Goal: Task Accomplishment & Management: Manage account settings

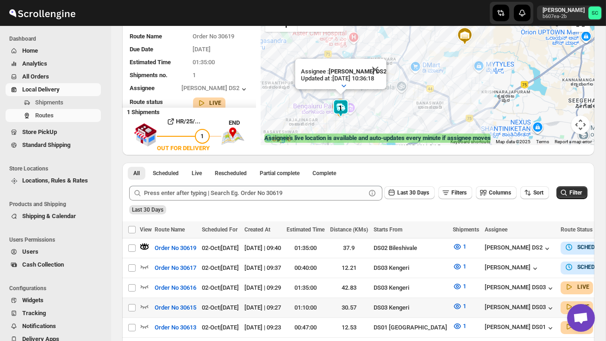
scroll to position [86, 0]
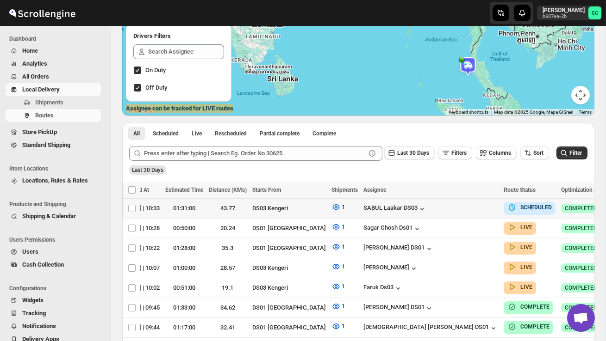
scroll to position [0, 133]
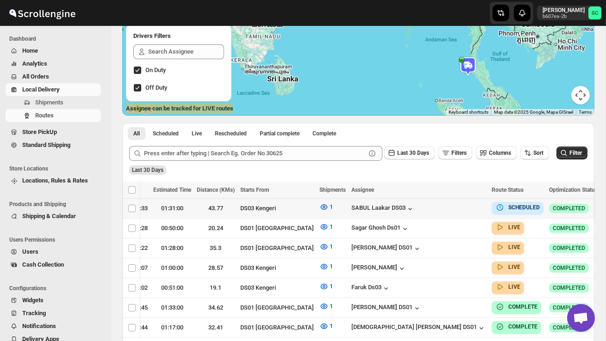
click at [605, 206] on icon "button" at bounding box center [609, 208] width 9 height 9
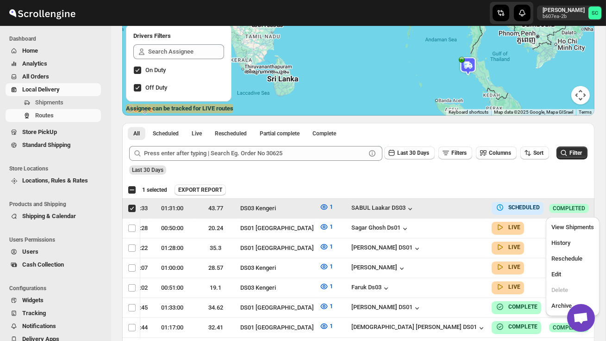
scroll to position [0, 0]
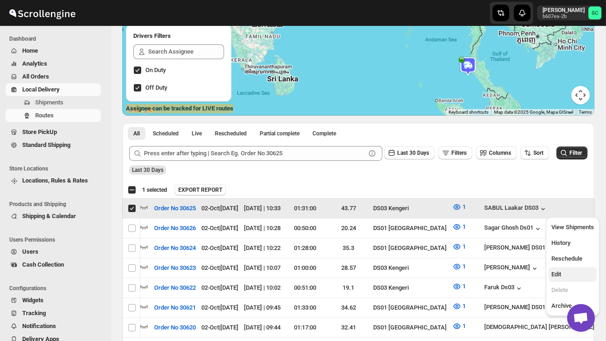
click at [566, 272] on span "Edit" at bounding box center [572, 274] width 43 height 9
checkbox input "false"
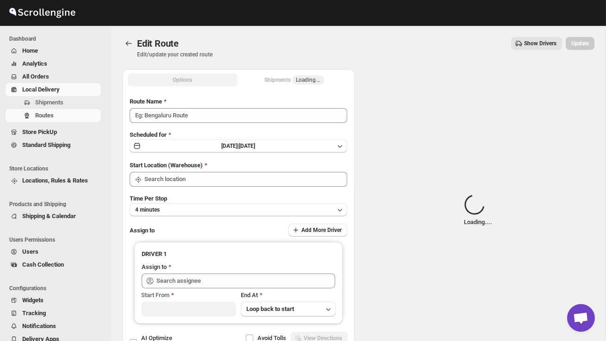
type input "Order No 30625"
type input "DS03 Kengeri"
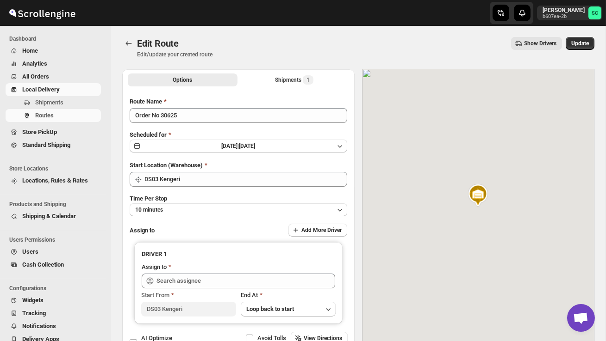
type input "SABUL Laakar DS03 ([EMAIL_ADDRESS][DOMAIN_NAME])"
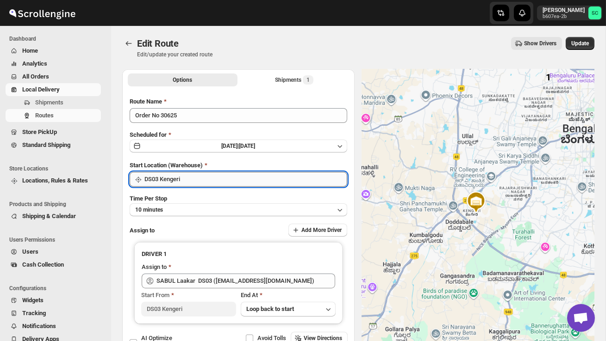
click at [281, 183] on input "DS03 Kengeri" at bounding box center [245, 179] width 203 height 15
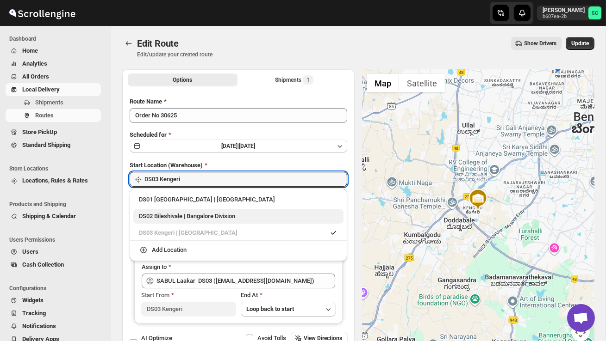
click at [264, 218] on div "DS02 Bileshivale | Bangalore Division" at bounding box center [238, 216] width 199 height 9
type input "DS02 Bileshivale"
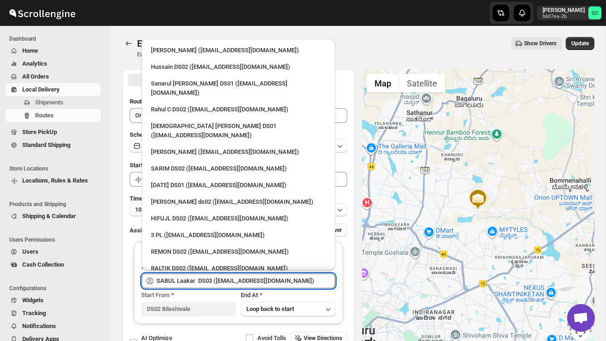
click at [247, 275] on input "SABUL Laakar DS03 ([EMAIL_ADDRESS][DOMAIN_NAME])" at bounding box center [245, 281] width 179 height 15
click at [223, 198] on div "[PERSON_NAME] ds02 ([EMAIL_ADDRESS][DOMAIN_NAME])" at bounding box center [238, 202] width 175 height 9
type input "[PERSON_NAME] ds02 ([EMAIL_ADDRESS][DOMAIN_NAME])"
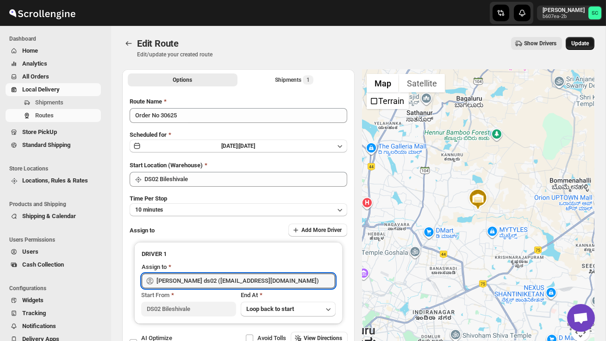
click at [579, 43] on span "Update" at bounding box center [580, 43] width 18 height 7
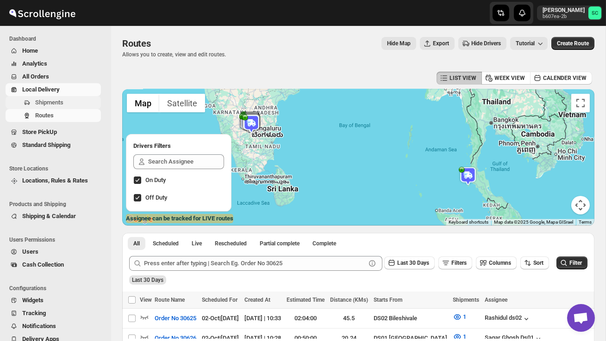
click at [52, 101] on span "Shipments" at bounding box center [49, 102] width 28 height 7
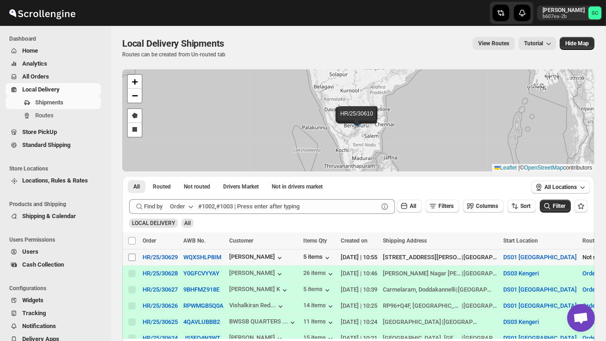
click at [133, 259] on input "Select shipment" at bounding box center [131, 257] width 7 height 7
checkbox input "true"
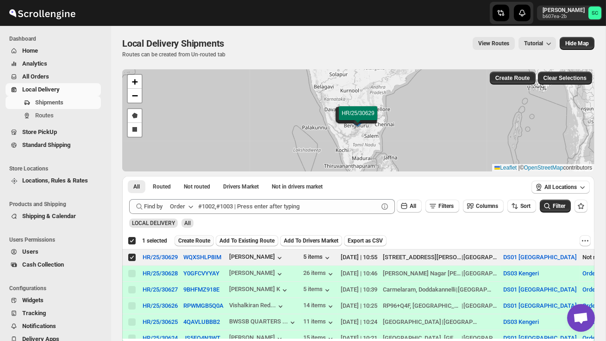
click at [194, 238] on span "Create Route" at bounding box center [194, 240] width 32 height 7
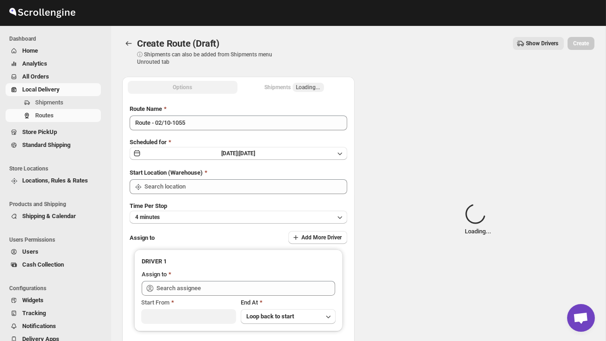
type input "DS01 [GEOGRAPHIC_DATA]"
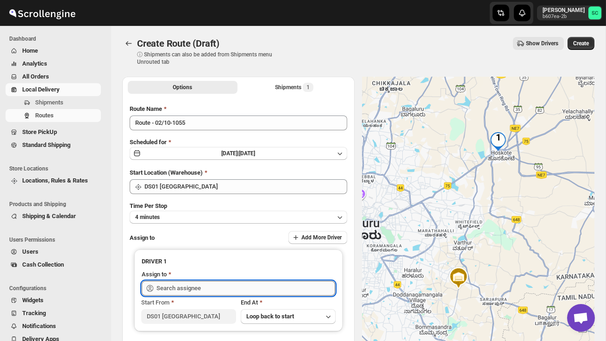
click at [190, 287] on input "text" at bounding box center [245, 288] width 179 height 15
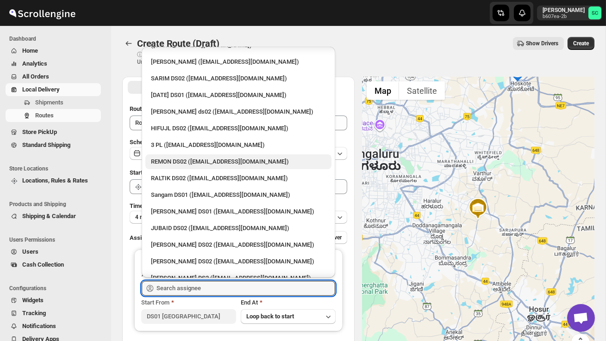
scroll to position [99, 0]
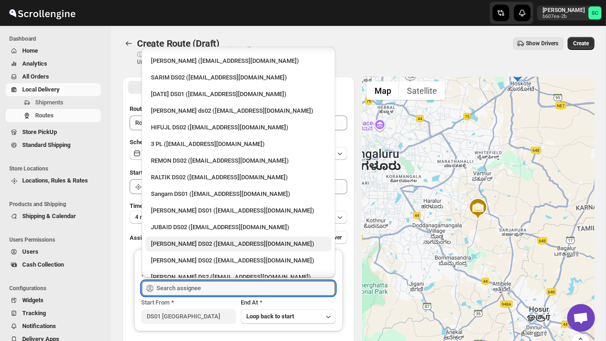
click at [198, 240] on div "[PERSON_NAME] DS02 ([EMAIL_ADDRESS][DOMAIN_NAME])" at bounding box center [238, 244] width 175 height 9
type input "[PERSON_NAME] DS02 ([EMAIL_ADDRESS][DOMAIN_NAME])"
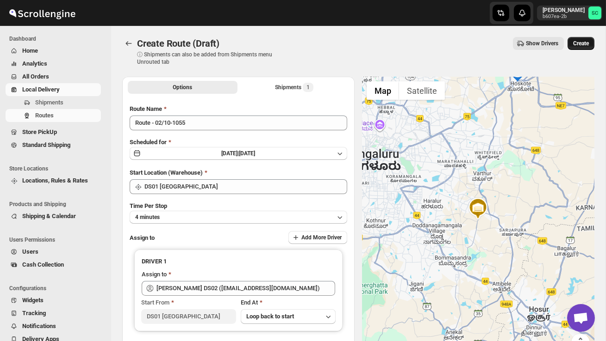
click at [580, 42] on span "Create" at bounding box center [581, 43] width 16 height 7
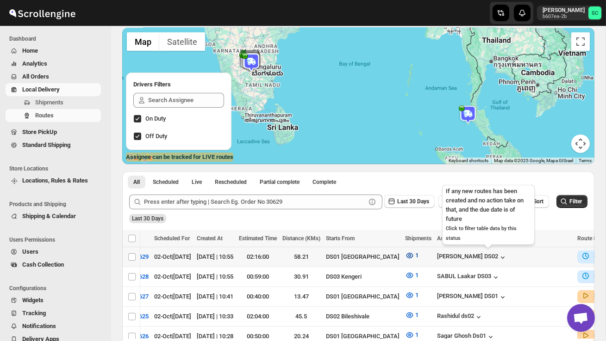
scroll to position [0, 132]
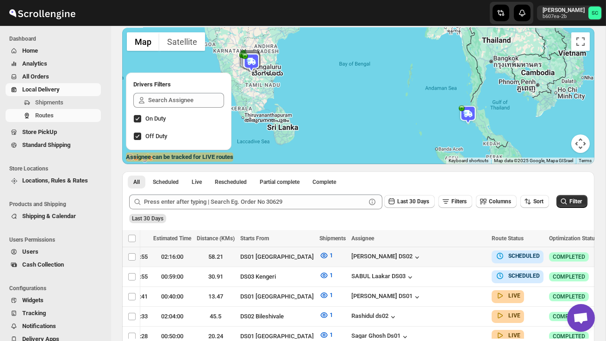
click at [605, 257] on icon "button" at bounding box center [609, 256] width 9 height 9
checkbox input "true"
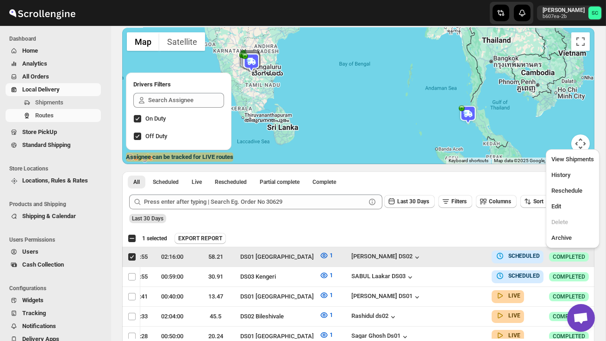
scroll to position [0, 0]
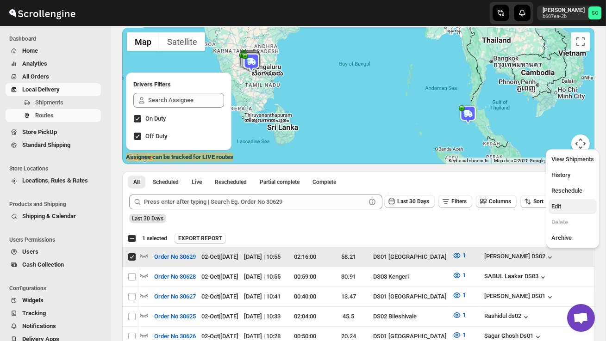
click at [567, 208] on span "Edit" at bounding box center [572, 206] width 43 height 9
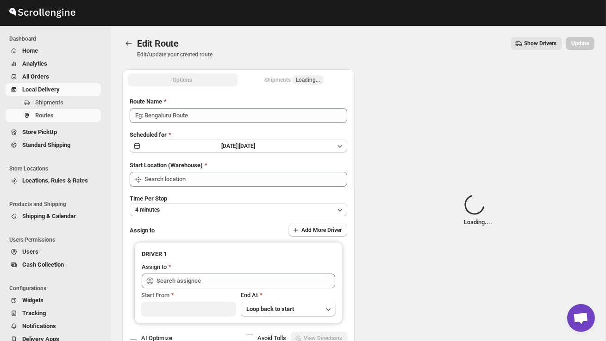
type input "Order No 30629"
type input "DS01 [GEOGRAPHIC_DATA]"
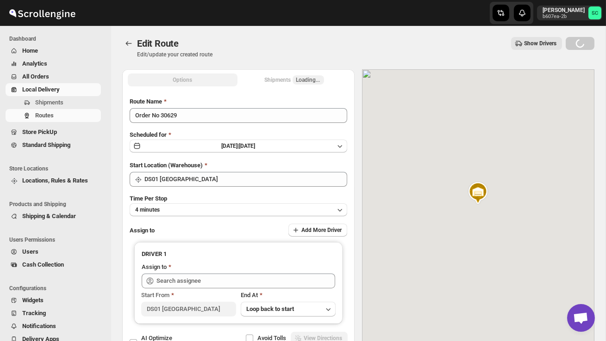
type input "[PERSON_NAME] DS02 ([EMAIL_ADDRESS][DOMAIN_NAME])"
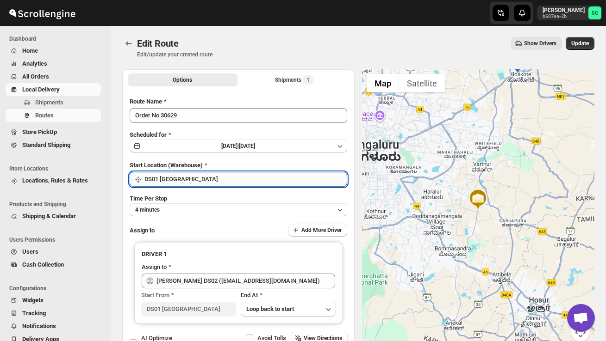
click at [284, 172] on input "DS01 [GEOGRAPHIC_DATA]" at bounding box center [245, 179] width 203 height 15
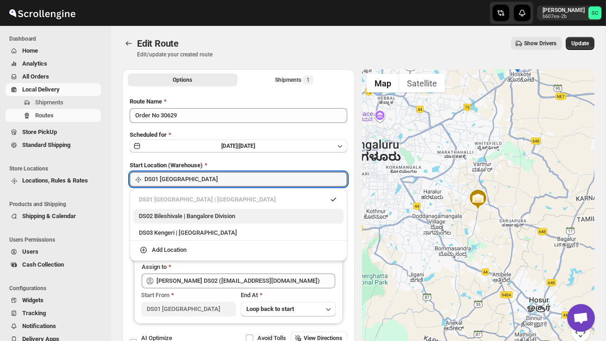
click at [244, 216] on div "DS02 Bileshivale | Bangalore Division" at bounding box center [238, 216] width 199 height 9
type input "DS02 Bileshivale"
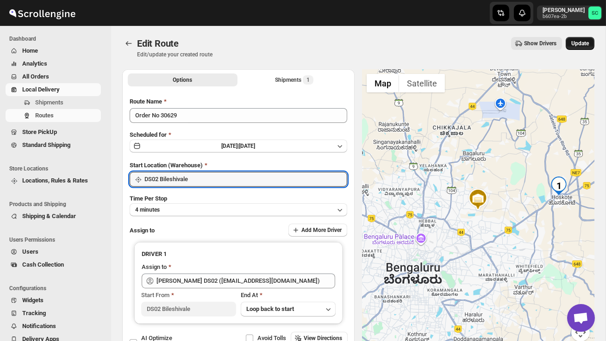
click at [576, 47] on button "Update" at bounding box center [579, 43] width 29 height 13
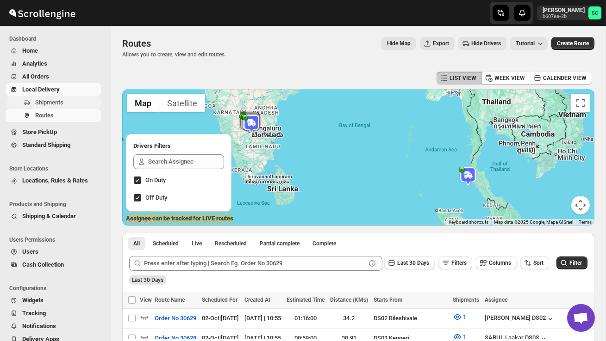
click at [44, 96] on button "Shipments" at bounding box center [53, 102] width 95 height 13
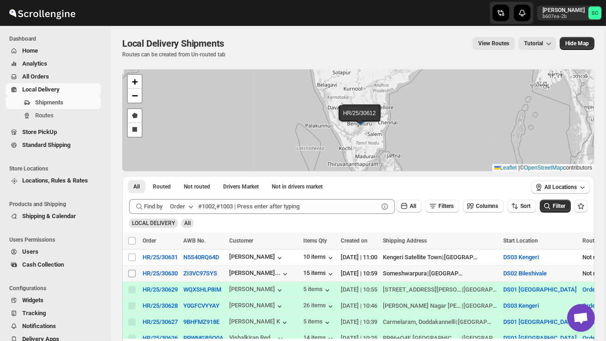
click at [132, 272] on input "Select shipment" at bounding box center [131, 273] width 7 height 7
checkbox input "true"
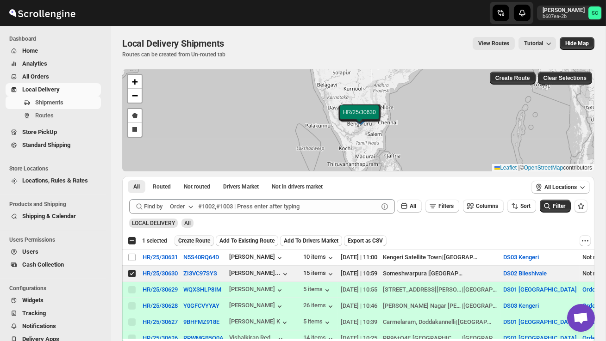
click at [194, 241] on span "Create Route" at bounding box center [194, 240] width 32 height 7
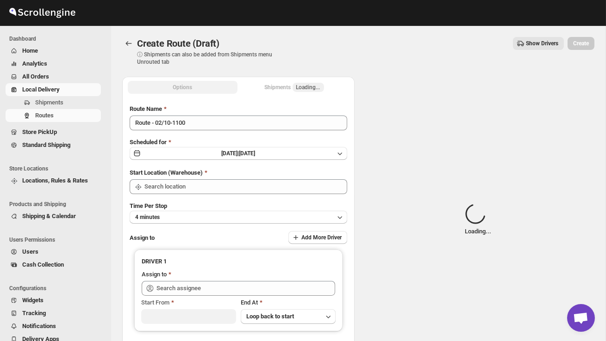
type input "DS02 Bileshivale"
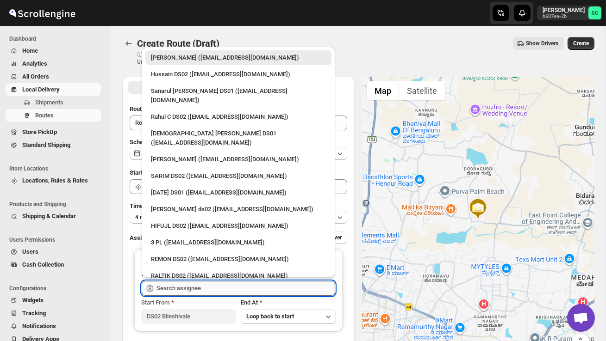
click at [188, 283] on input "text" at bounding box center [245, 288] width 179 height 15
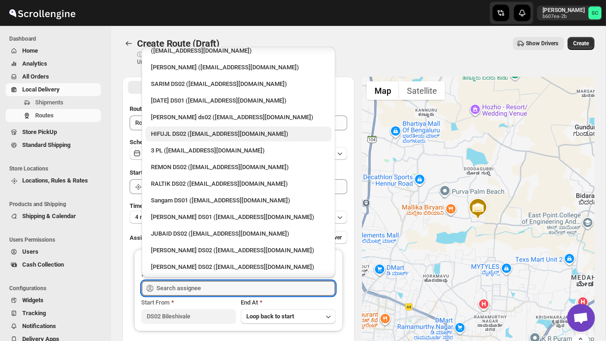
scroll to position [93, 0]
click at [179, 229] on div "JUBAID DS02 ([EMAIL_ADDRESS][DOMAIN_NAME])" at bounding box center [238, 233] width 175 height 9
type input "JUBAID DS02 ([EMAIL_ADDRESS][DOMAIN_NAME])"
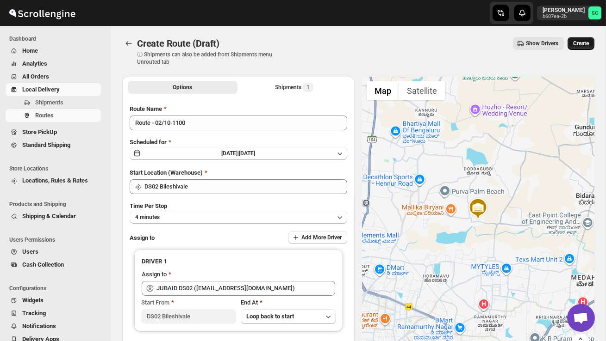
click at [574, 45] on span "Create" at bounding box center [581, 43] width 16 height 7
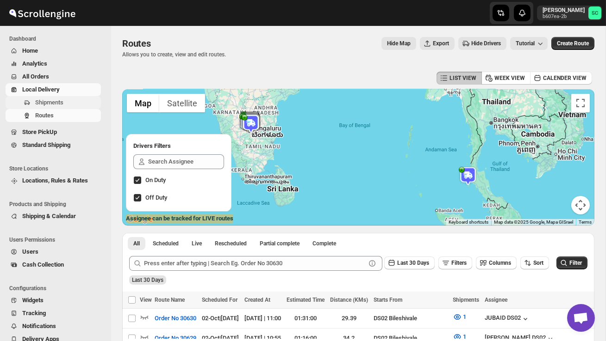
click at [56, 101] on span "Shipments" at bounding box center [49, 102] width 28 height 7
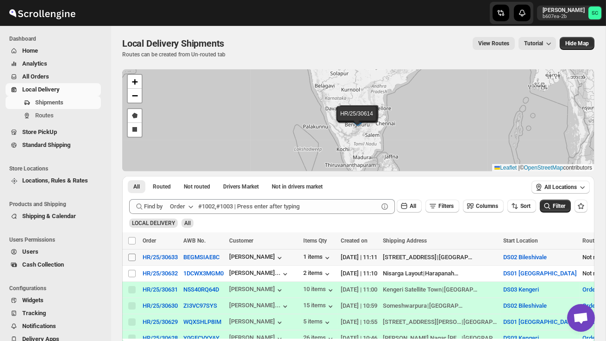
click at [128, 260] on input "Select shipment" at bounding box center [131, 257] width 7 height 7
checkbox input "true"
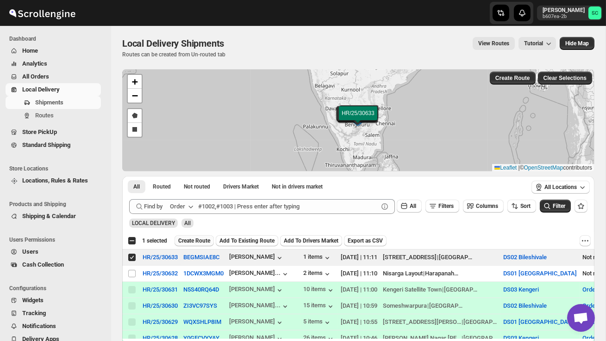
click at [190, 239] on span "Create Route" at bounding box center [194, 240] width 32 height 7
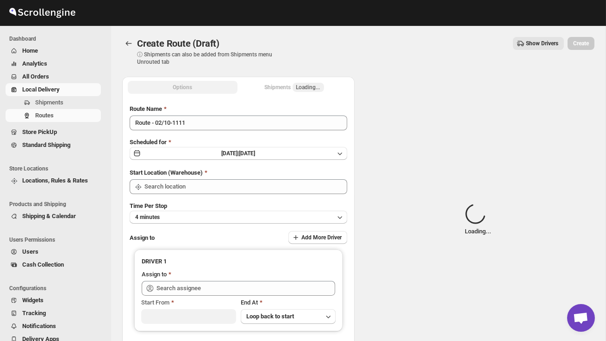
type input "DS02 Bileshivale"
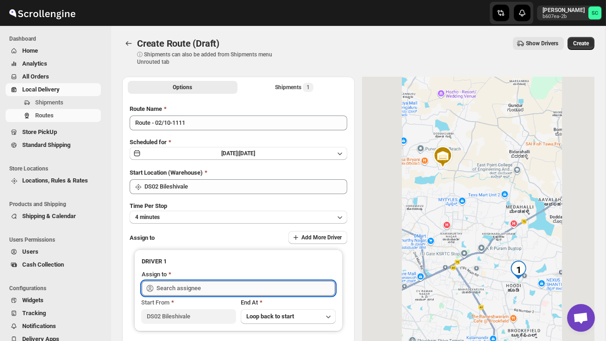
click at [193, 284] on input "text" at bounding box center [245, 288] width 179 height 15
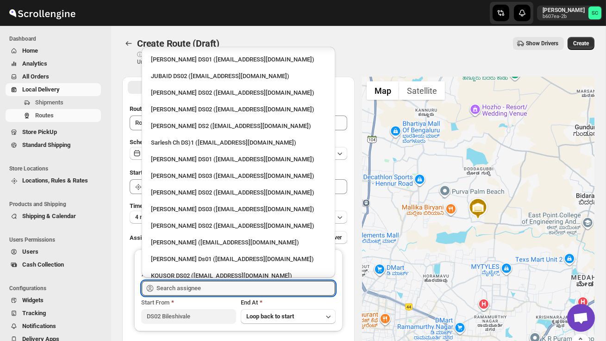
scroll to position [261, 0]
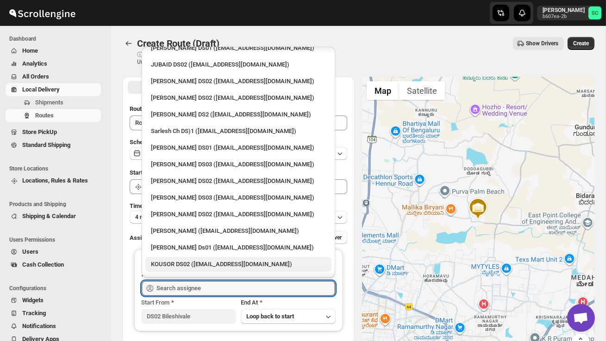
click at [186, 260] on div "KOUSOR DS02 ([EMAIL_ADDRESS][DOMAIN_NAME])" at bounding box center [238, 264] width 175 height 9
type input "KOUSOR DS02 ([EMAIL_ADDRESS][DOMAIN_NAME])"
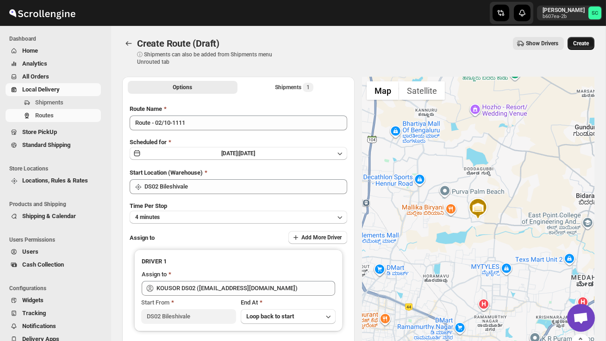
click at [577, 44] on span "Create" at bounding box center [581, 43] width 16 height 7
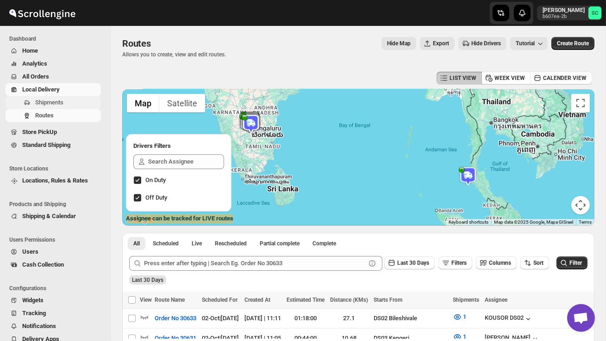
click at [68, 104] on span "Shipments" at bounding box center [67, 102] width 64 height 9
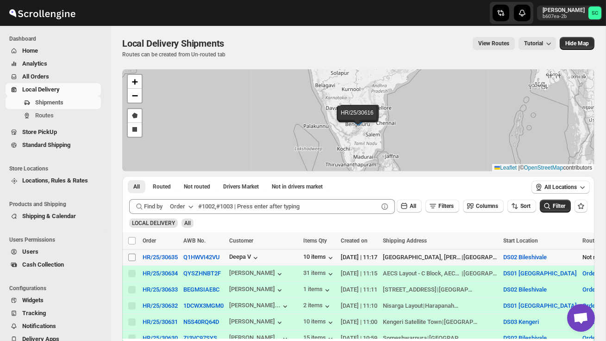
click at [131, 256] on input "Select shipment" at bounding box center [131, 257] width 7 height 7
checkbox input "true"
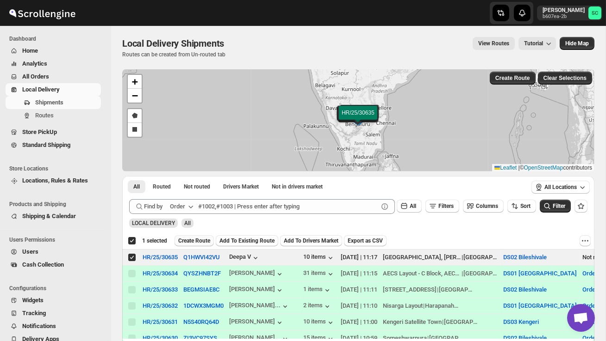
click at [194, 237] on button "Create Route" at bounding box center [193, 240] width 39 height 11
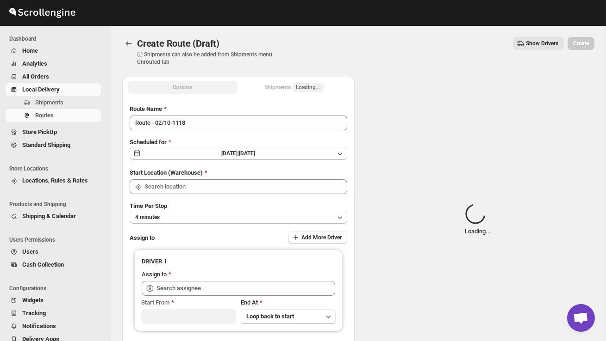
type input "DS02 Bileshivale"
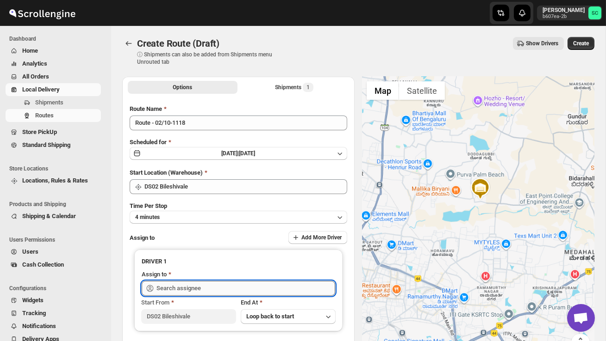
click at [196, 289] on input "text" at bounding box center [245, 288] width 179 height 15
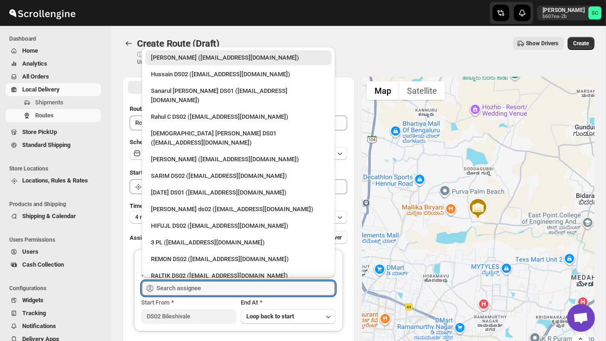
click at [181, 222] on div "HIFUJL DS02 ([EMAIL_ADDRESS][DOMAIN_NAME])" at bounding box center [238, 226] width 175 height 9
type input "HIFUJL DS02 ([EMAIL_ADDRESS][DOMAIN_NAME])"
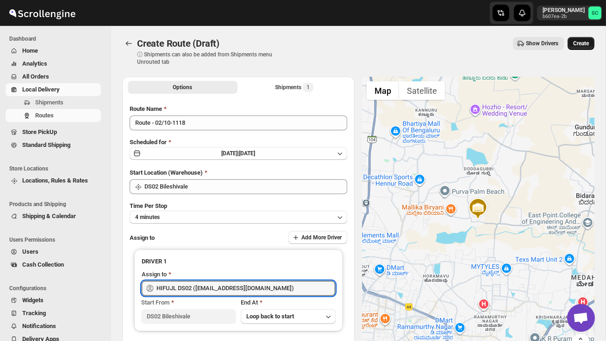
click at [582, 45] on span "Create" at bounding box center [581, 43] width 16 height 7
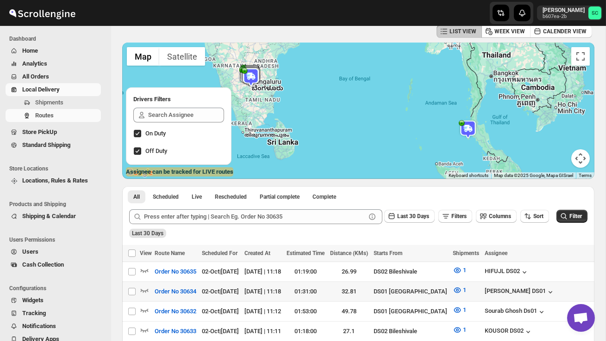
scroll to position [48, 0]
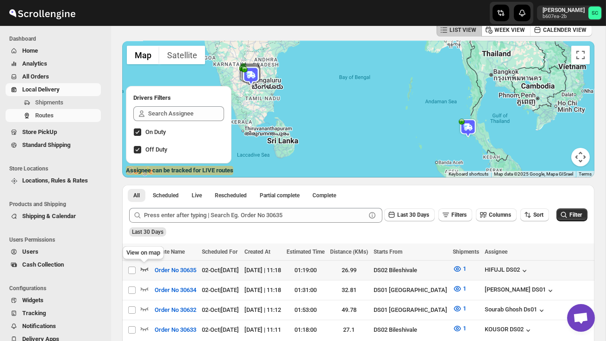
click at [141, 268] on icon "button" at bounding box center [145, 270] width 8 height 4
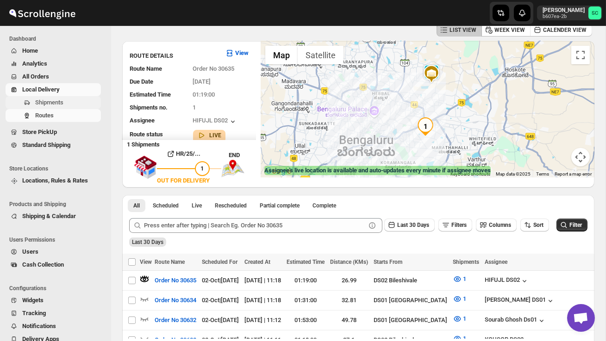
click at [54, 99] on span "Shipments" at bounding box center [49, 102] width 28 height 7
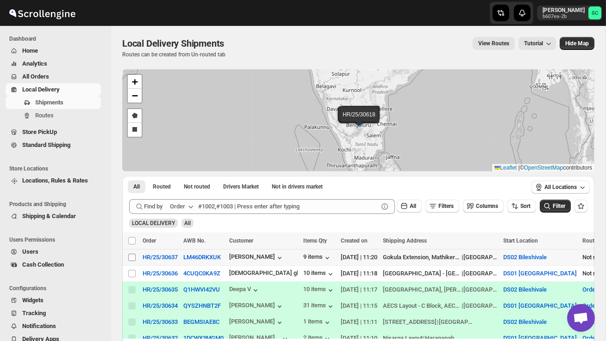
click at [130, 257] on input "Select shipment" at bounding box center [131, 257] width 7 height 7
checkbox input "true"
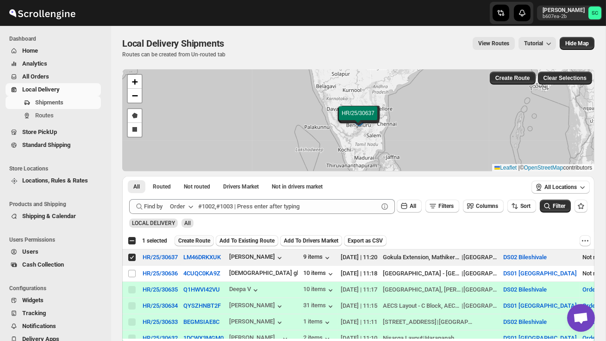
click at [204, 240] on span "Create Route" at bounding box center [194, 240] width 32 height 7
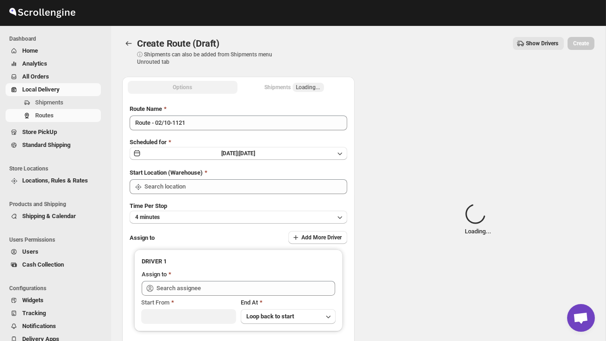
type input "DS02 Bileshivale"
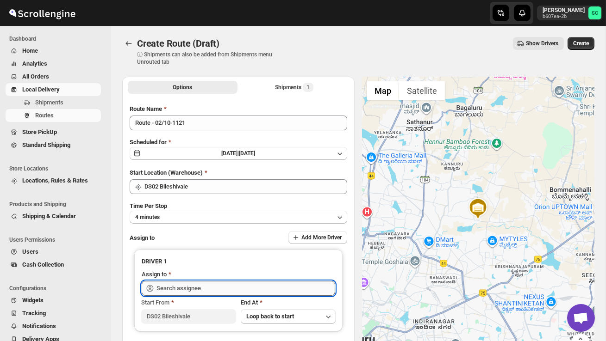
click at [196, 289] on input "text" at bounding box center [245, 288] width 179 height 15
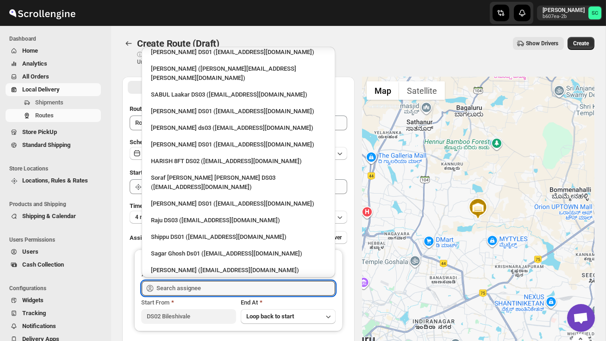
scroll to position [613, 0]
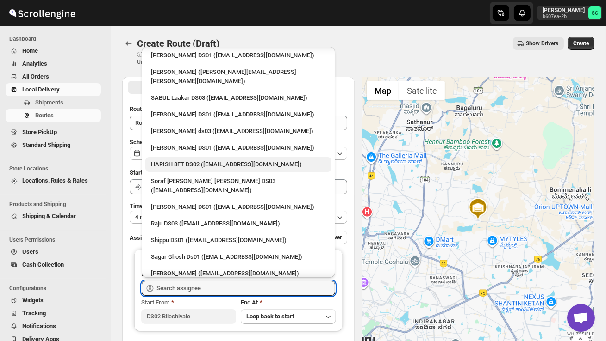
click at [184, 160] on div "HARISH 8FT DS02 ([EMAIL_ADDRESS][DOMAIN_NAME])" at bounding box center [238, 164] width 175 height 9
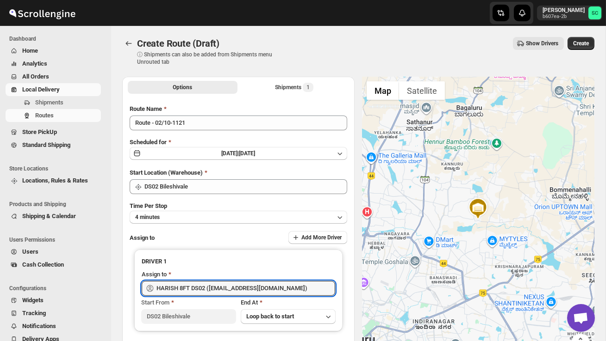
type input "HARISH 8FT DS02 ([EMAIL_ADDRESS][DOMAIN_NAME])"
click at [577, 40] on span "Create" at bounding box center [581, 43] width 16 height 7
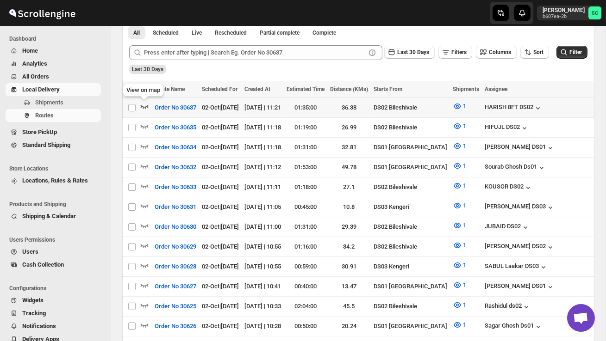
click at [147, 108] on icon "button" at bounding box center [144, 106] width 9 height 9
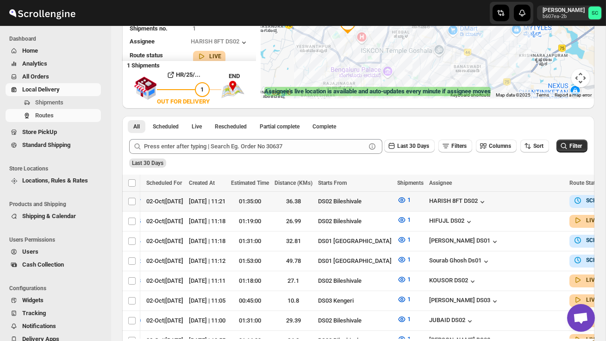
scroll to position [0, 132]
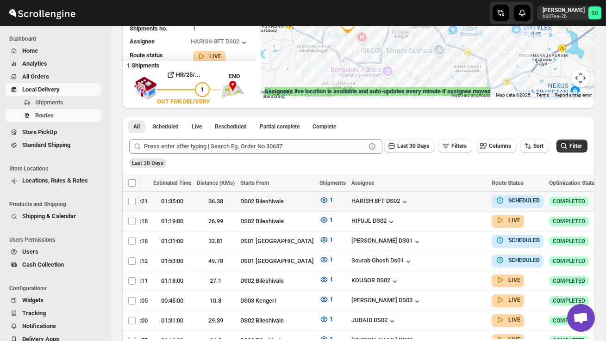
click at [605, 198] on icon "button" at bounding box center [609, 201] width 9 height 9
checkbox input "true"
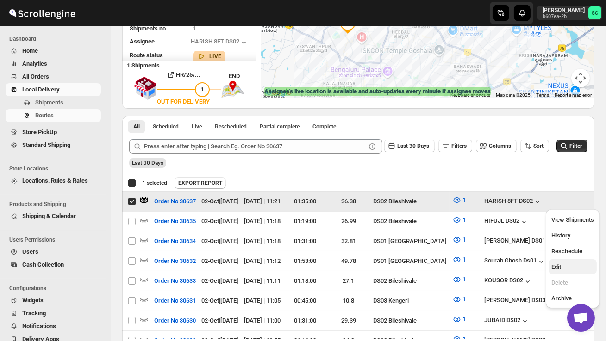
click at [565, 263] on span "Edit" at bounding box center [572, 267] width 43 height 9
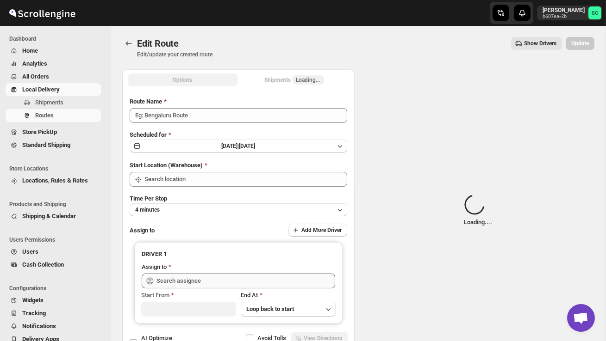
type input "Order No 30637"
type input "DS02 Bileshivale"
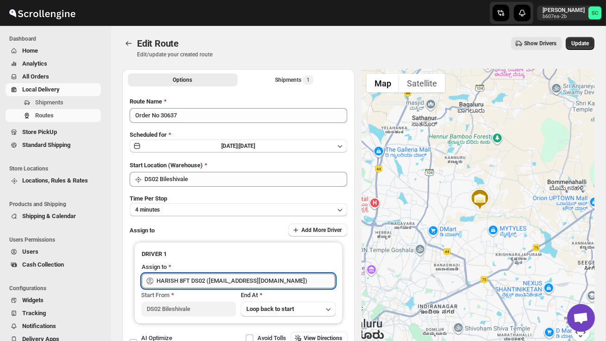
click at [280, 278] on input "HARISH 8FT DS02 ([EMAIL_ADDRESS][DOMAIN_NAME])" at bounding box center [245, 281] width 179 height 15
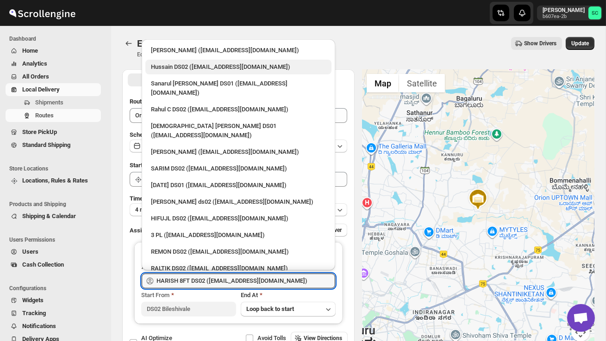
click at [186, 70] on div "Hussain DS02 ([EMAIL_ADDRESS][DOMAIN_NAME])" at bounding box center [238, 66] width 175 height 9
type input "Hussain DS02 ([EMAIL_ADDRESS][DOMAIN_NAME])"
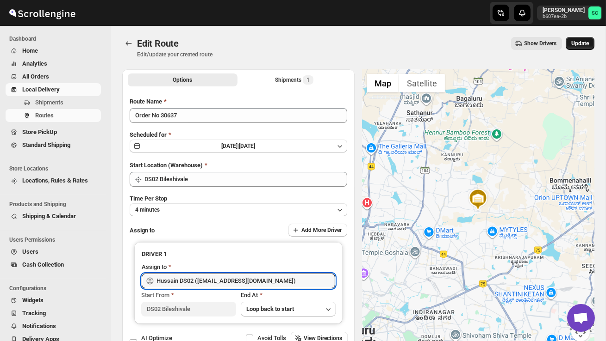
click at [577, 45] on span "Update" at bounding box center [580, 43] width 18 height 7
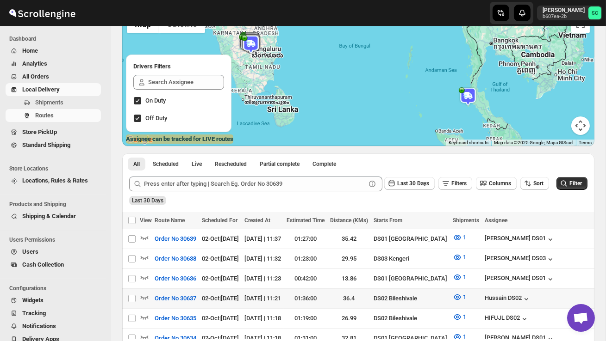
scroll to position [0, 123]
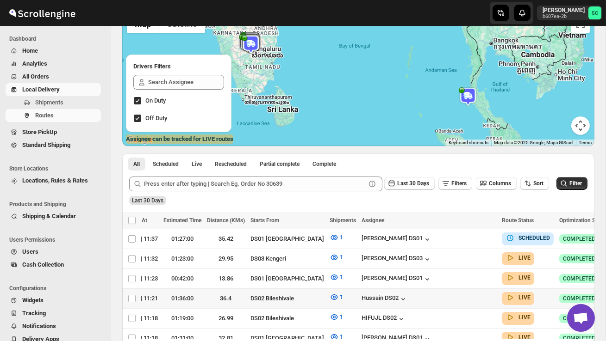
checkbox input "true"
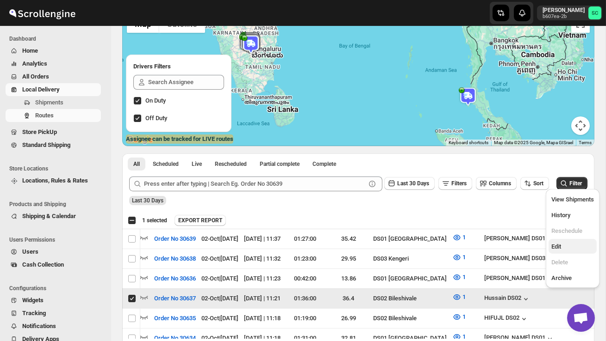
click at [565, 246] on span "Edit" at bounding box center [572, 246] width 43 height 9
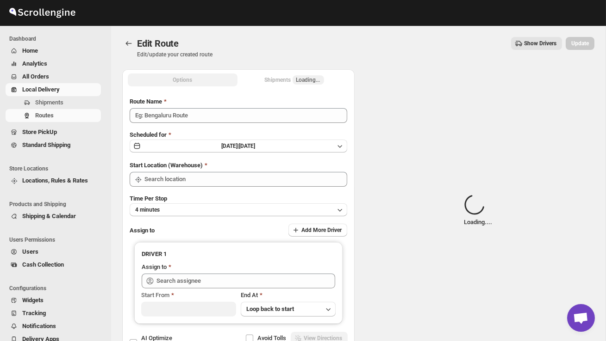
type input "Order No 30637"
type input "DS02 Bileshivale"
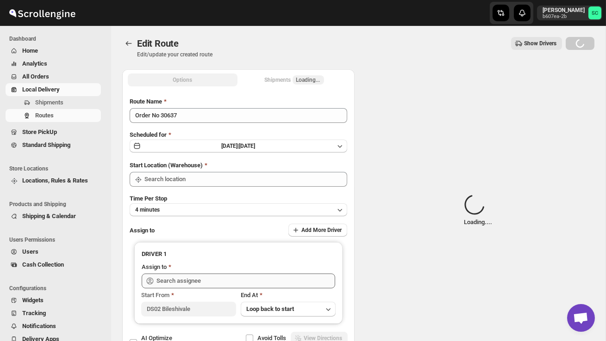
type input "DS02 Bileshivale"
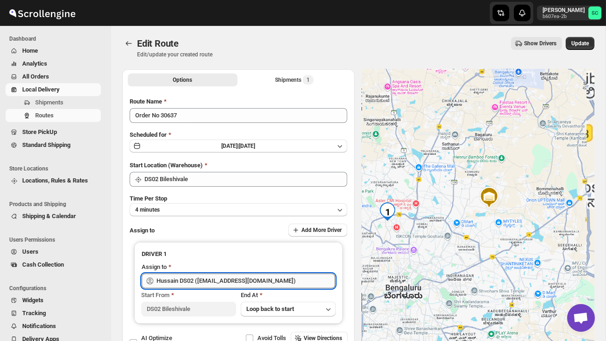
click at [268, 281] on input "Hussain DS02 ([EMAIL_ADDRESS][DOMAIN_NAME])" at bounding box center [245, 281] width 179 height 15
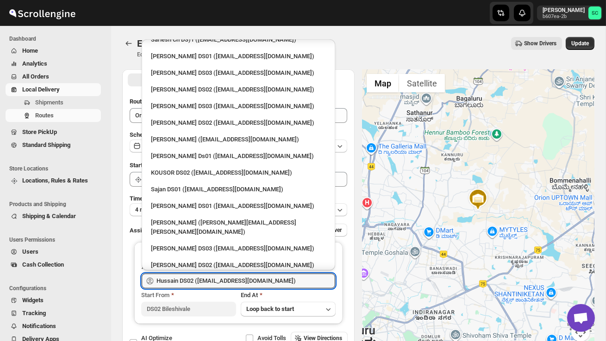
scroll to position [352, 0]
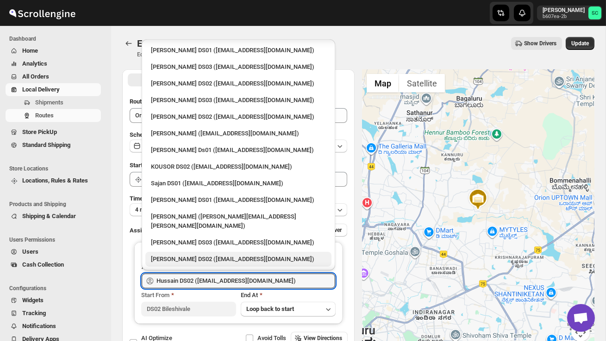
click at [197, 255] on div "[PERSON_NAME] DS02 ([EMAIL_ADDRESS][DOMAIN_NAME])" at bounding box center [238, 259] width 175 height 9
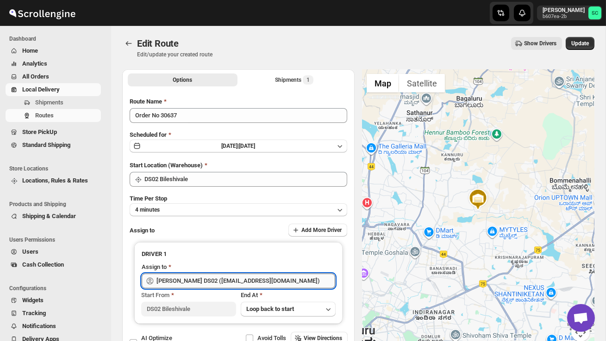
click at [218, 280] on input "[PERSON_NAME] DS02 ([EMAIL_ADDRESS][DOMAIN_NAME])" at bounding box center [245, 281] width 179 height 15
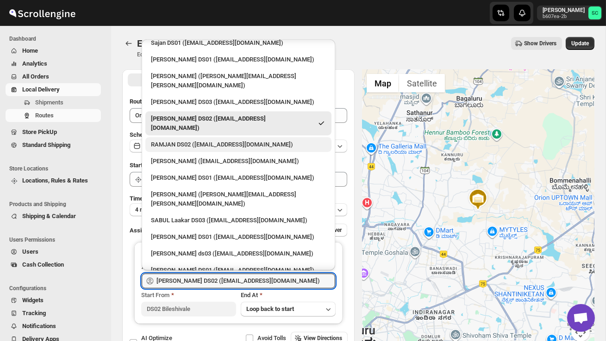
scroll to position [501, 0]
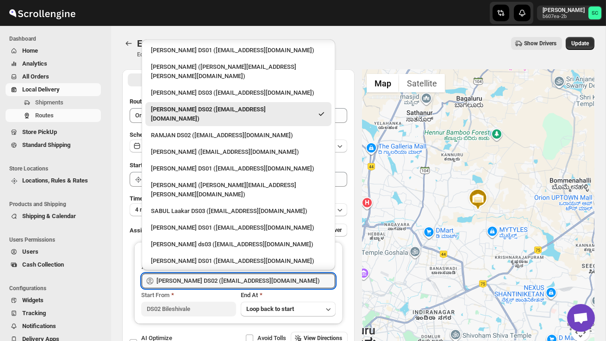
click at [213, 273] on div "HARISH 8FT DS02 ([EMAIL_ADDRESS][DOMAIN_NAME])" at bounding box center [238, 277] width 175 height 9
type input "HARISH 8FT DS02 ([EMAIL_ADDRESS][DOMAIN_NAME])"
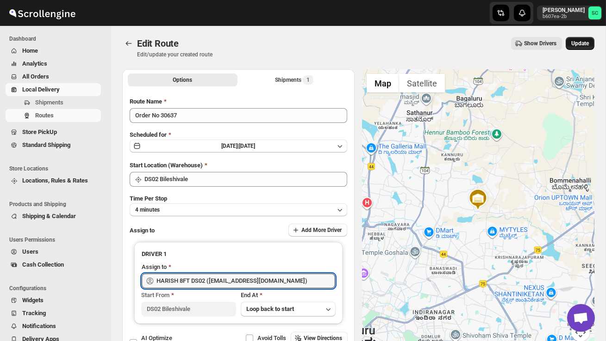
click at [580, 43] on span "Update" at bounding box center [580, 43] width 18 height 7
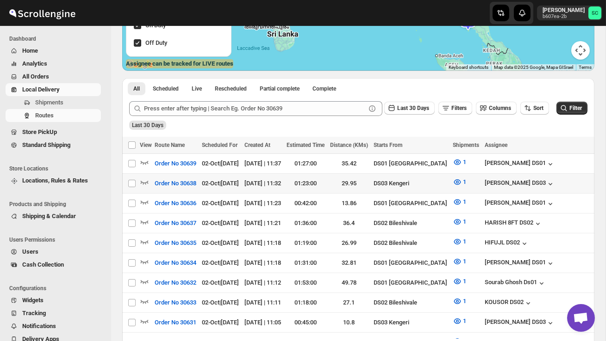
scroll to position [85, 0]
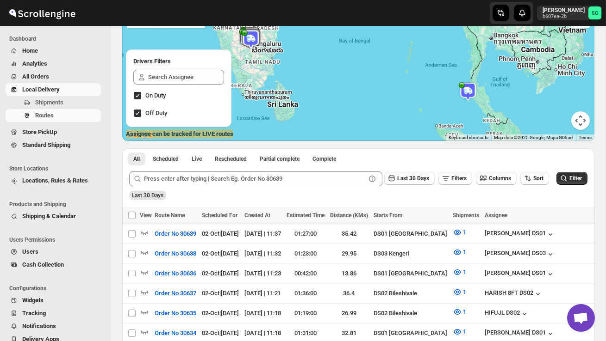
click at [470, 87] on img at bounding box center [467, 91] width 19 height 19
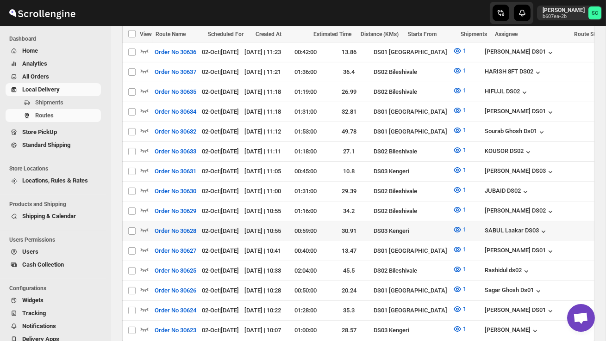
scroll to position [307, 0]
click at [144, 265] on icon "button" at bounding box center [144, 269] width 9 height 9
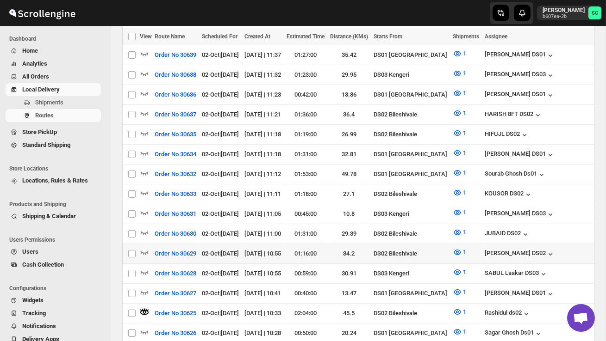
scroll to position [274, 0]
click at [145, 247] on icon "button" at bounding box center [144, 251] width 9 height 9
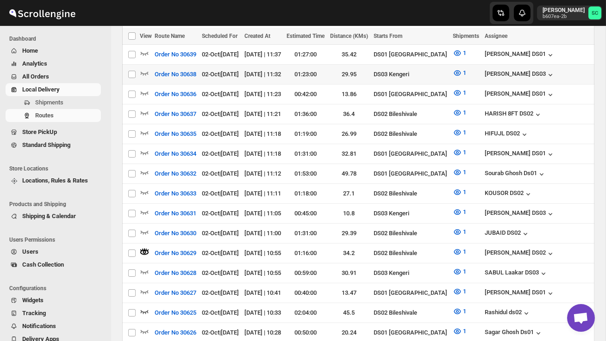
scroll to position [0, 0]
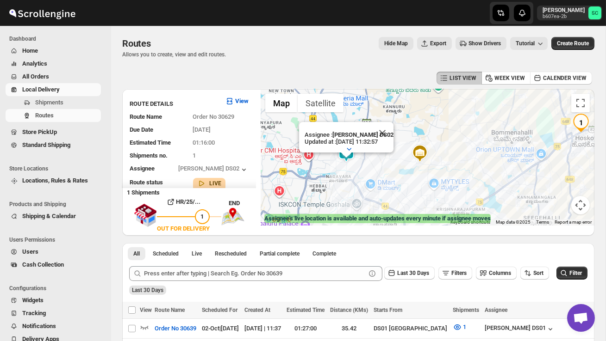
drag, startPoint x: 298, startPoint y: 174, endPoint x: 377, endPoint y: 174, distance: 79.1
click at [377, 175] on div "Assignee : [PERSON_NAME] DS02 Updated at : [DATE] 11:32:57 Duty mode Enabled Ba…" at bounding box center [427, 157] width 334 height 136
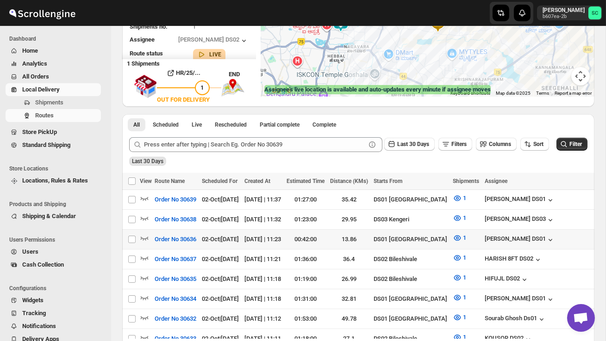
scroll to position [130, 0]
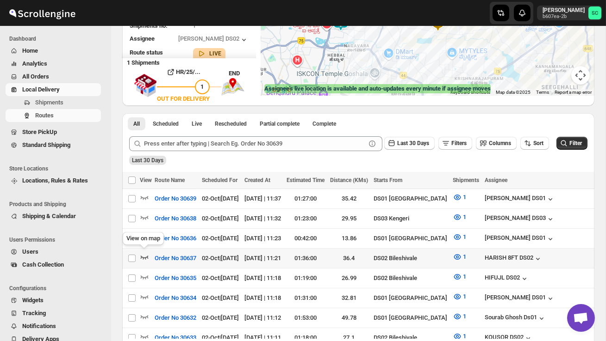
click at [147, 253] on icon "button" at bounding box center [144, 257] width 9 height 9
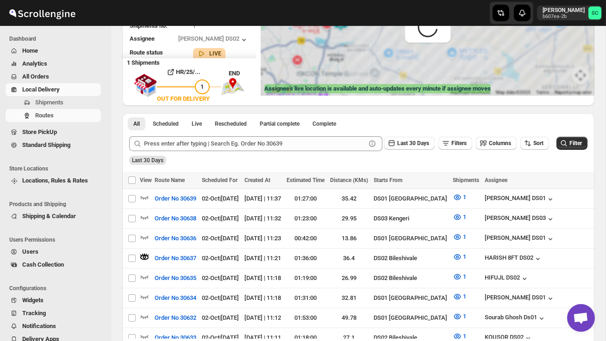
scroll to position [0, 0]
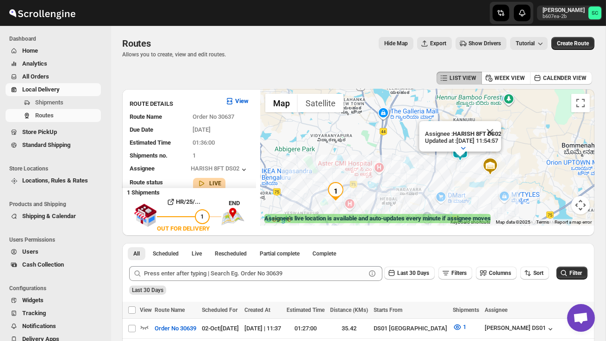
drag, startPoint x: 433, startPoint y: 129, endPoint x: 421, endPoint y: 167, distance: 40.7
click at [421, 169] on div "Assignee : HARISH 8FT DS02 Updated at : [DATE] 11:54:57 Duty mode Enabled Batte…" at bounding box center [427, 157] width 334 height 136
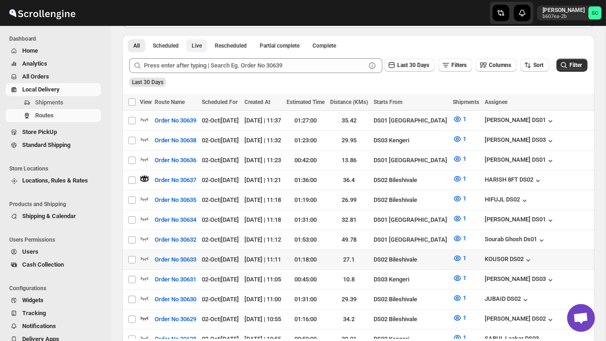
scroll to position [211, 0]
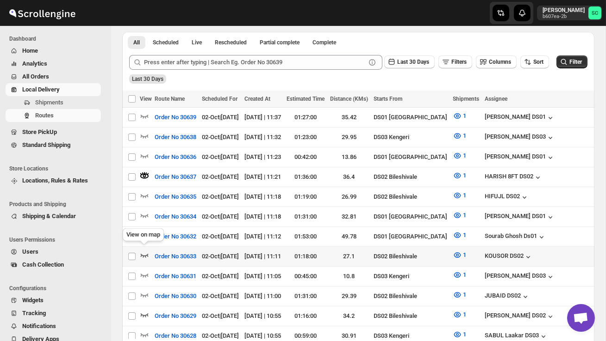
click at [143, 251] on icon "button" at bounding box center [144, 255] width 9 height 9
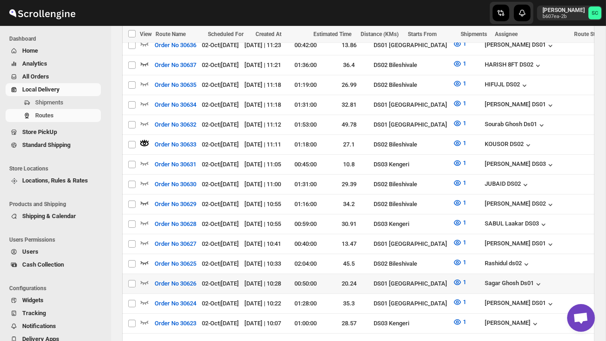
scroll to position [324, 0]
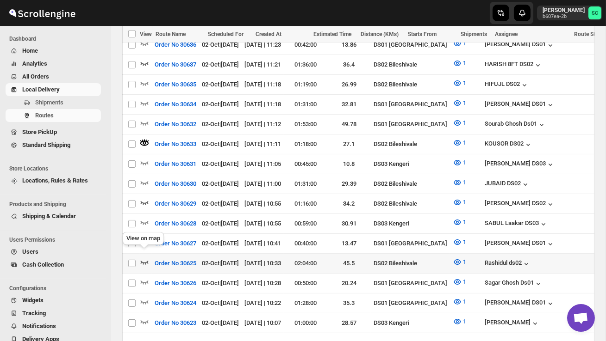
click at [144, 258] on icon "button" at bounding box center [144, 262] width 9 height 9
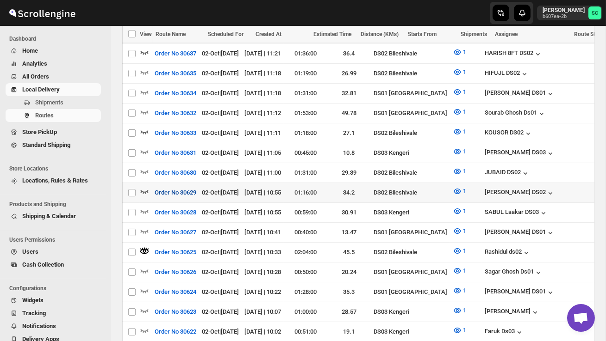
scroll to position [332, 0]
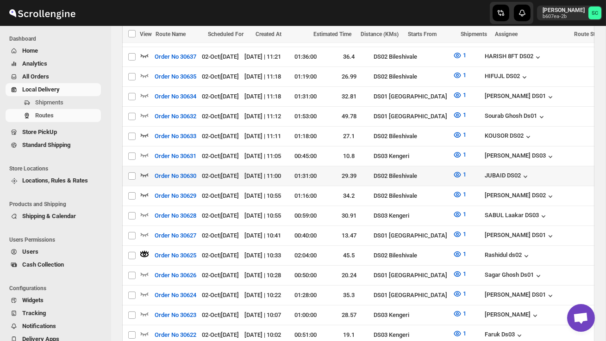
click at [145, 170] on icon "button" at bounding box center [144, 174] width 9 height 9
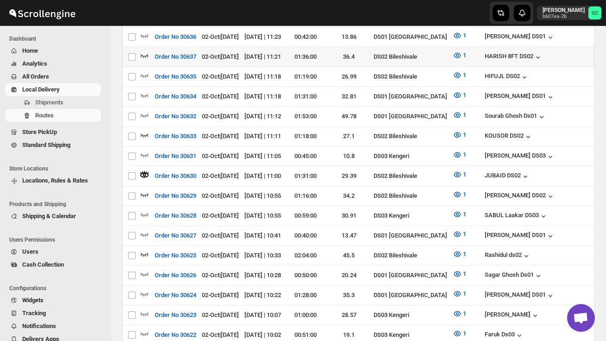
scroll to position [0, 0]
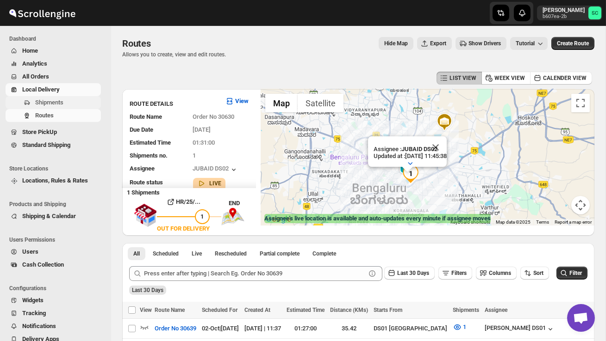
click at [53, 98] on button "Shipments" at bounding box center [53, 102] width 95 height 13
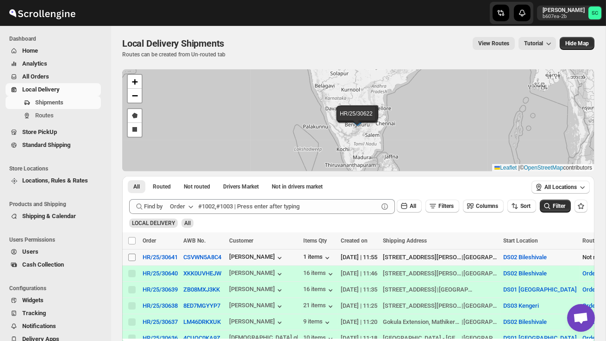
click at [132, 259] on input "Select shipment" at bounding box center [131, 257] width 7 height 7
checkbox input "true"
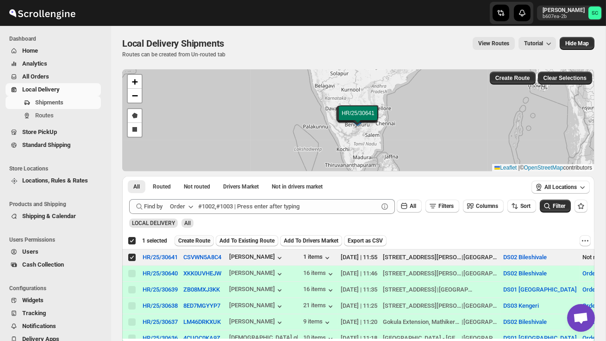
click at [186, 238] on span "Create Route" at bounding box center [194, 240] width 32 height 7
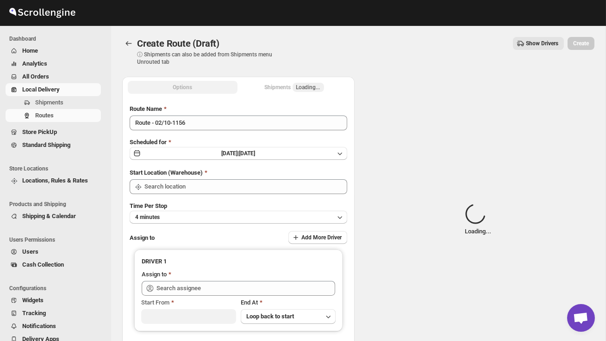
type input "DS02 Bileshivale"
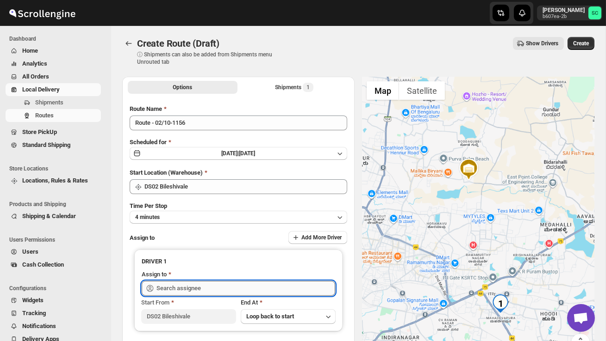
click at [186, 284] on input "text" at bounding box center [245, 288] width 179 height 15
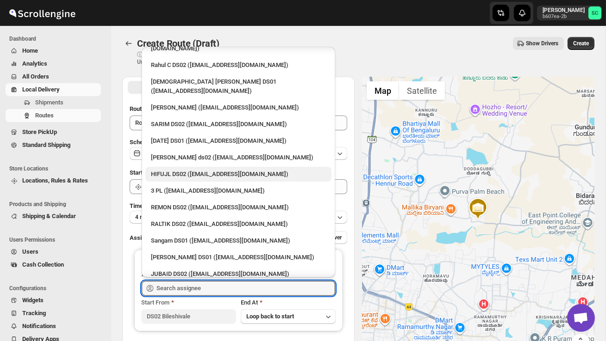
scroll to position [52, 0]
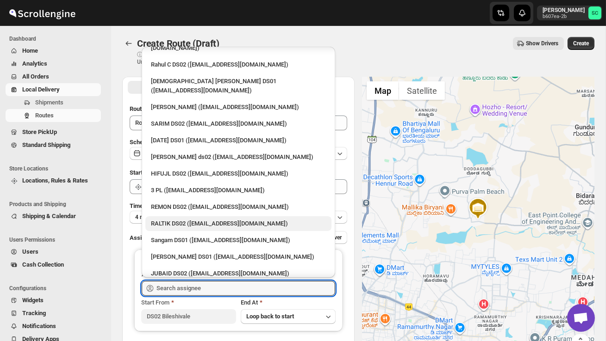
click at [170, 219] on div "RALTIK DS02 ([EMAIL_ADDRESS][DOMAIN_NAME])" at bounding box center [238, 223] width 175 height 9
type input "RALTIK DS02 ([EMAIL_ADDRESS][DOMAIN_NAME])"
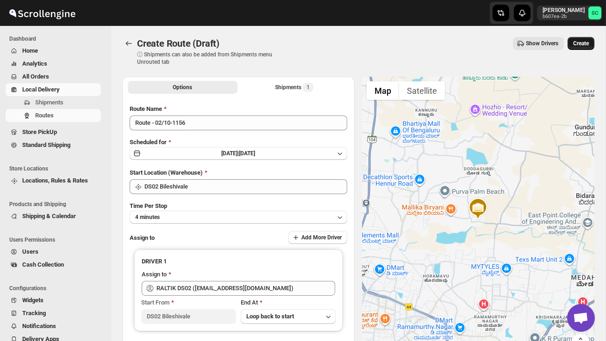
click at [580, 44] on span "Create" at bounding box center [581, 43] width 16 height 7
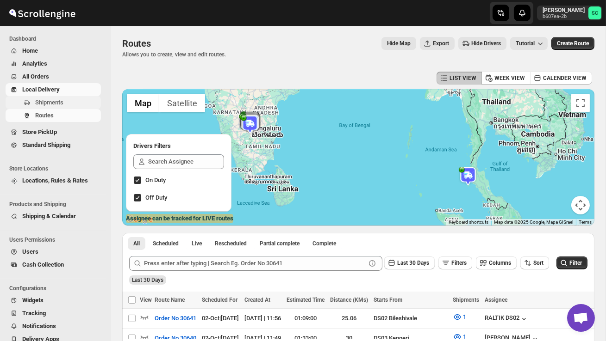
click at [58, 99] on span "Shipments" at bounding box center [49, 102] width 28 height 7
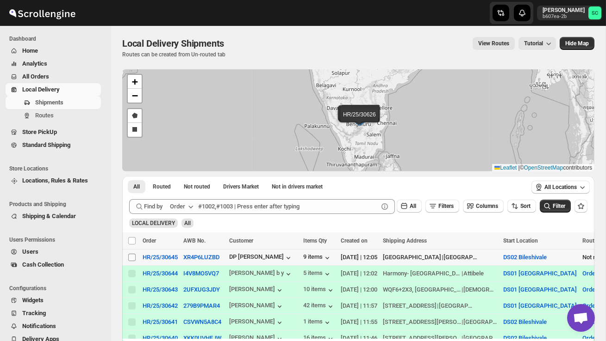
click at [130, 258] on input "Select shipment" at bounding box center [131, 257] width 7 height 7
checkbox input "true"
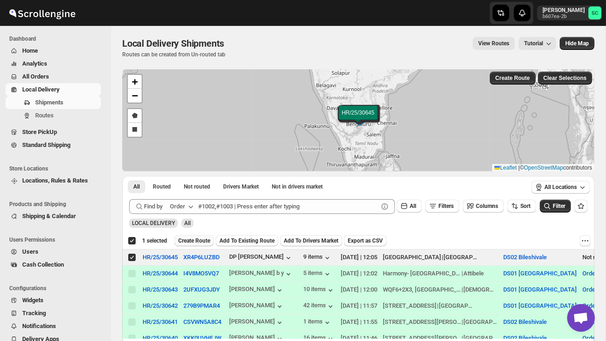
click at [190, 244] on span "Create Route" at bounding box center [194, 240] width 32 height 7
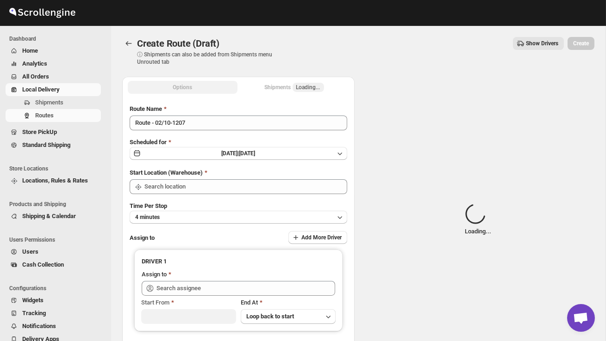
type input "DS02 Bileshivale"
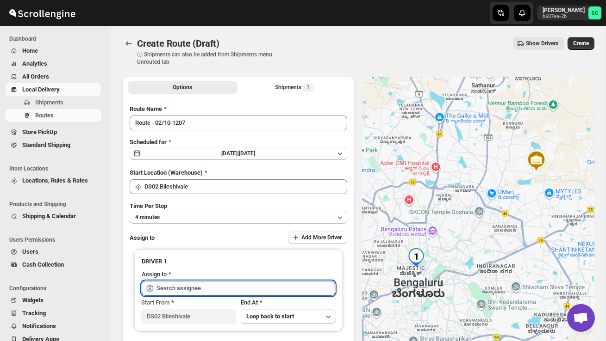
click at [185, 287] on input "text" at bounding box center [245, 288] width 179 height 15
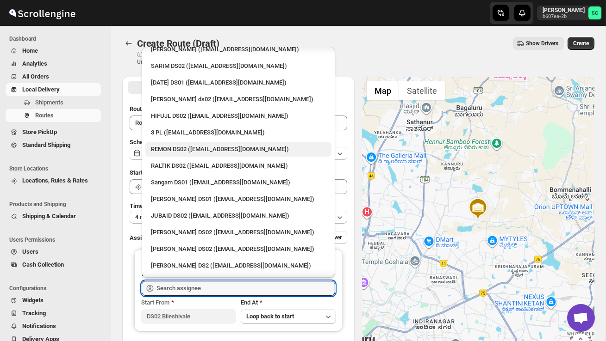
scroll to position [111, 0]
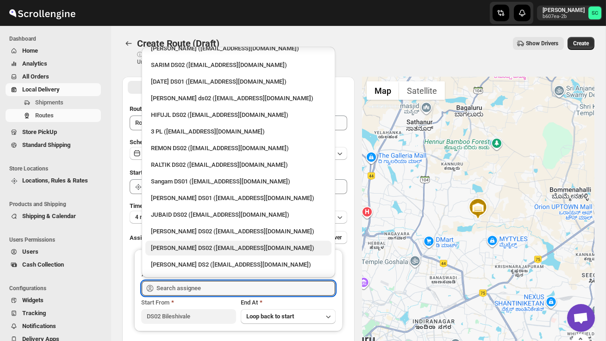
click at [188, 244] on div "[PERSON_NAME] DS02 ([EMAIL_ADDRESS][DOMAIN_NAME])" at bounding box center [238, 248] width 175 height 9
type input "[PERSON_NAME] DS02 ([EMAIL_ADDRESS][DOMAIN_NAME])"
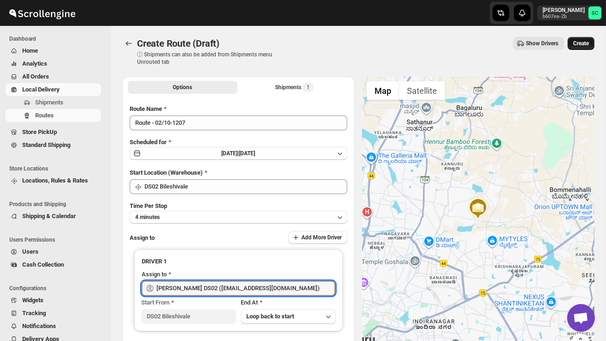
click at [584, 44] on span "Create" at bounding box center [581, 43] width 16 height 7
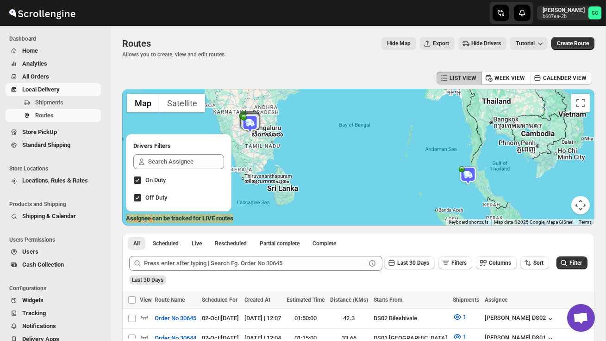
click at [464, 168] on img at bounding box center [467, 176] width 19 height 19
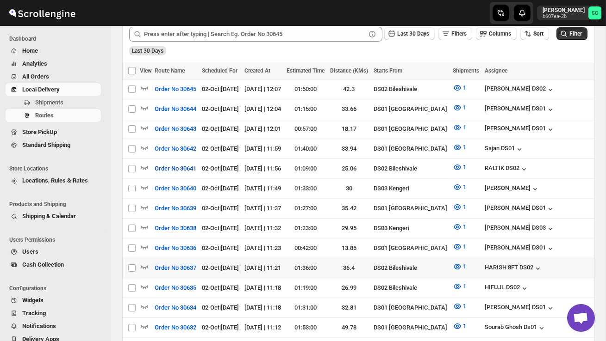
scroll to position [231, 0]
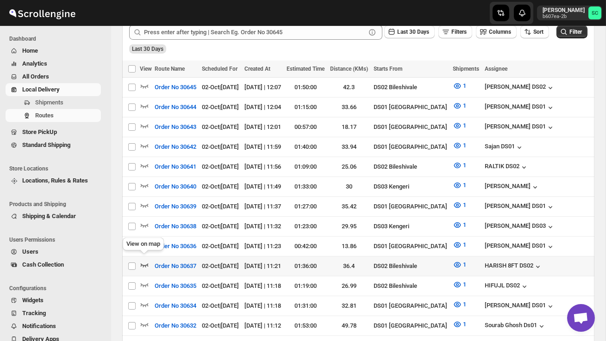
click at [144, 260] on icon "button" at bounding box center [144, 264] width 9 height 9
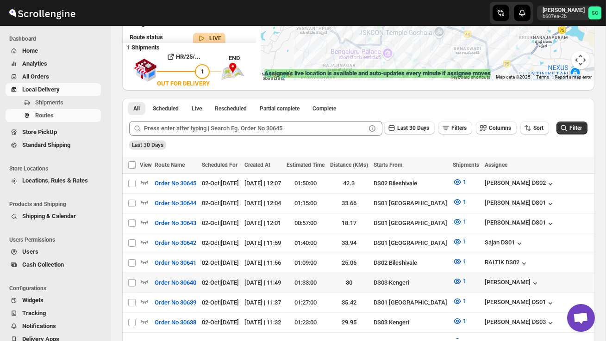
scroll to position [147, 0]
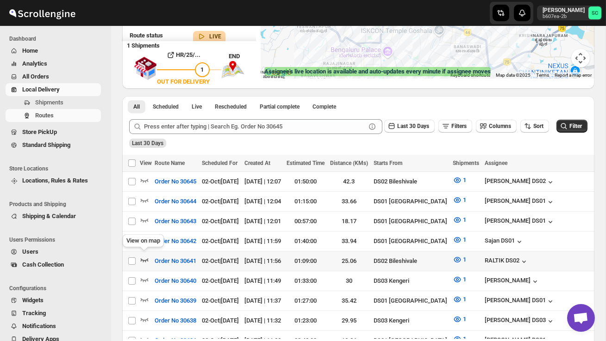
click at [147, 256] on icon "button" at bounding box center [144, 259] width 9 height 9
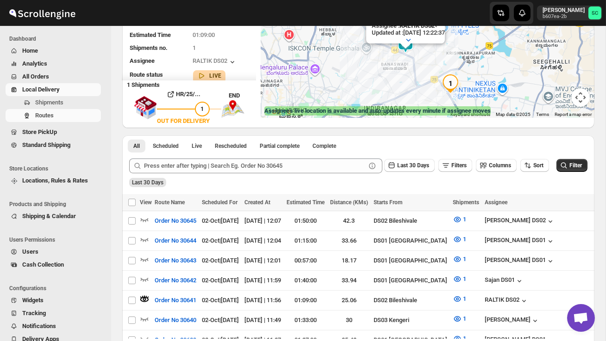
scroll to position [111, 0]
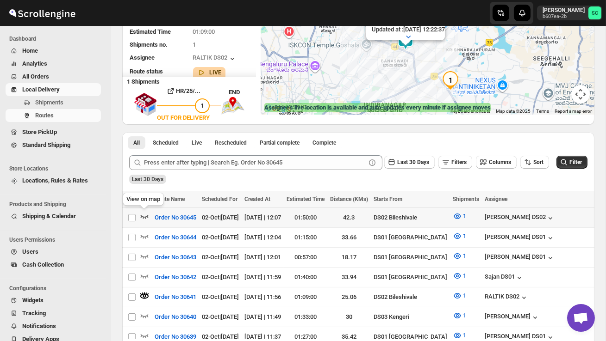
click at [145, 216] on icon "button" at bounding box center [144, 216] width 9 height 9
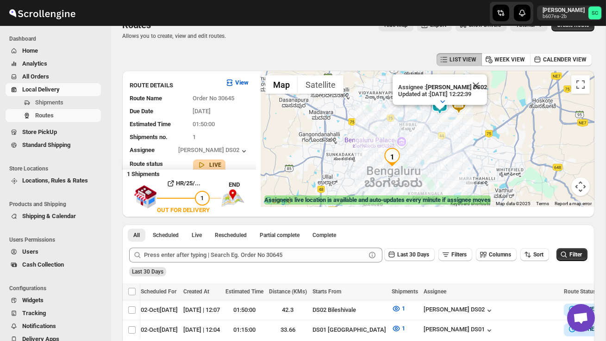
scroll to position [0, 0]
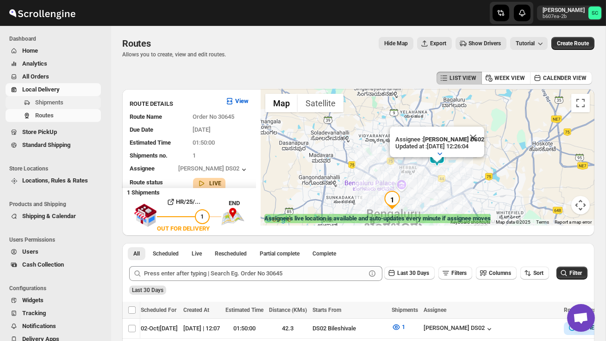
click at [44, 97] on button "Shipments" at bounding box center [53, 102] width 95 height 13
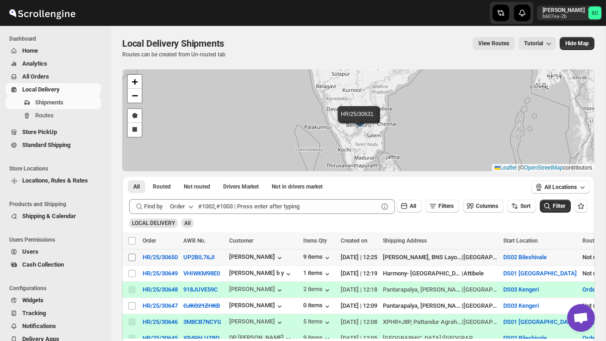
click at [134, 259] on input "Select shipment" at bounding box center [131, 257] width 7 height 7
checkbox input "true"
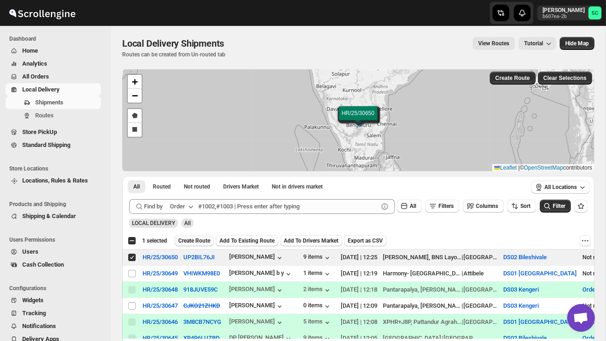
click at [207, 238] on span "Create Route" at bounding box center [194, 240] width 32 height 7
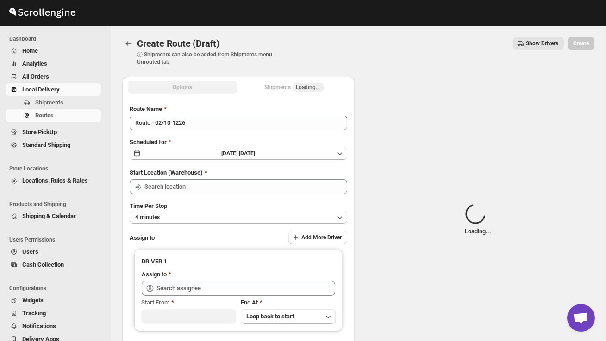
type input "DS02 Bileshivale"
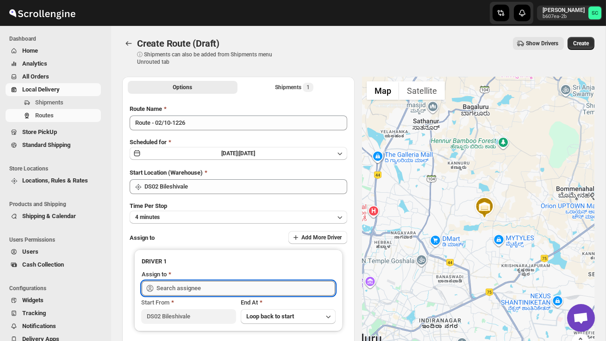
click at [194, 290] on input "text" at bounding box center [245, 288] width 179 height 15
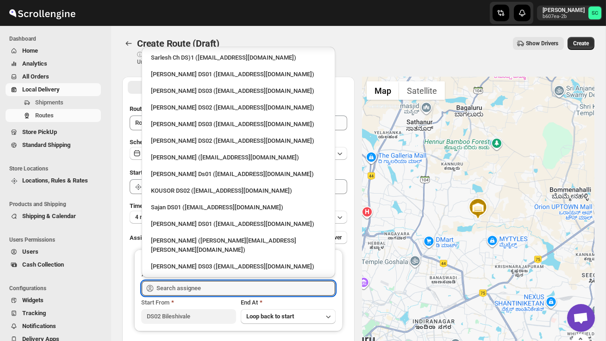
scroll to position [337, 0]
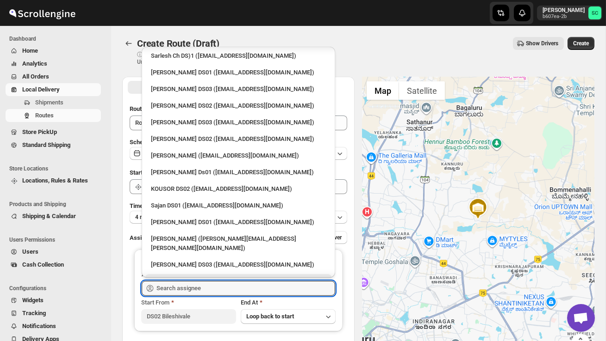
click at [192, 277] on div "[PERSON_NAME] DS02 ([EMAIL_ADDRESS][DOMAIN_NAME])" at bounding box center [238, 281] width 175 height 9
type input "[PERSON_NAME] DS02 ([EMAIL_ADDRESS][DOMAIN_NAME])"
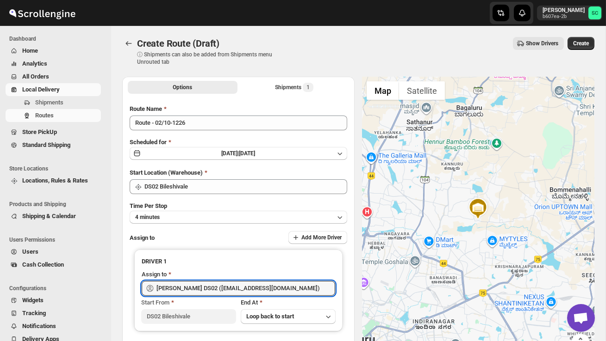
click at [577, 42] on span "Create" at bounding box center [581, 43] width 16 height 7
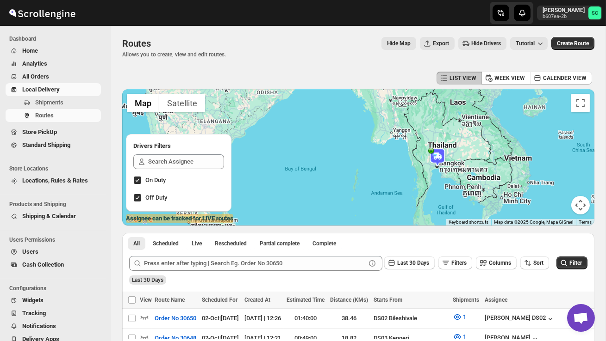
drag, startPoint x: 489, startPoint y: 168, endPoint x: 445, endPoint y: 181, distance: 45.4
click at [445, 181] on div at bounding box center [358, 157] width 472 height 136
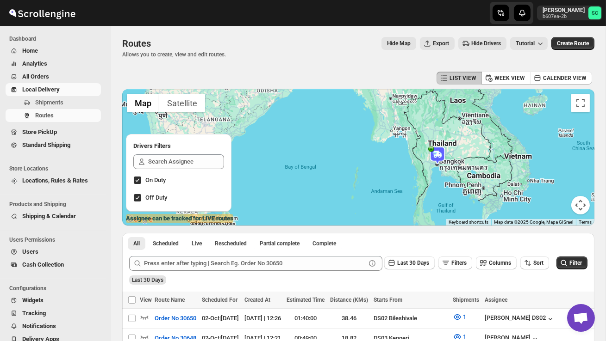
click at [441, 153] on img at bounding box center [437, 155] width 19 height 19
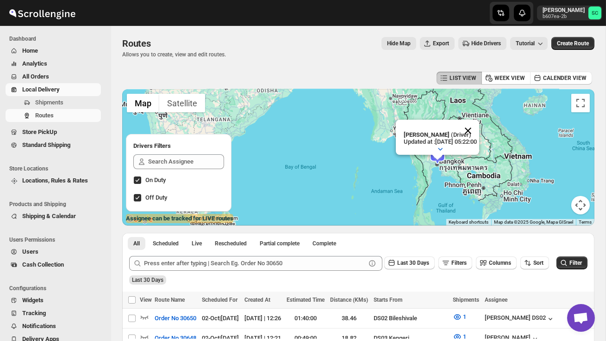
click at [478, 128] on button "Close" at bounding box center [468, 131] width 22 height 22
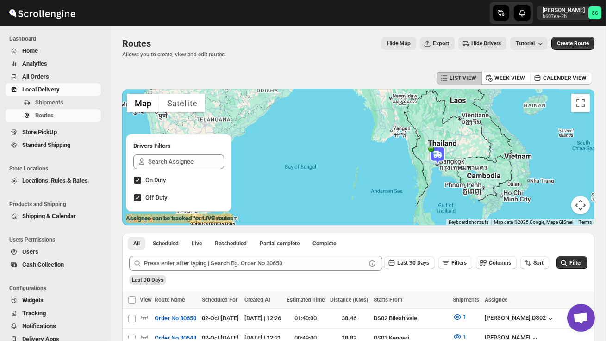
click at [458, 146] on div "To navigate, press the arrow keys." at bounding box center [358, 157] width 472 height 136
click at [458, 146] on div at bounding box center [358, 157] width 472 height 136
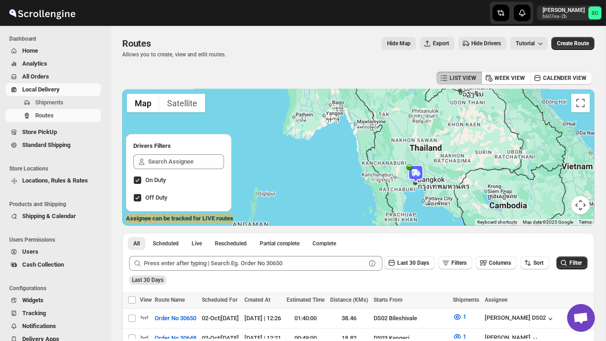
click at [451, 162] on div at bounding box center [358, 157] width 472 height 136
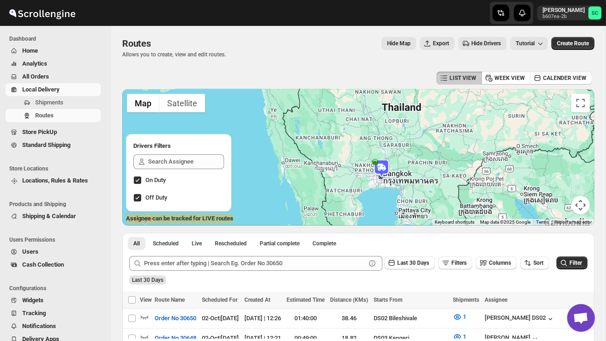
drag, startPoint x: 428, startPoint y: 180, endPoint x: 429, endPoint y: 152, distance: 28.7
click at [429, 152] on div at bounding box center [358, 157] width 472 height 136
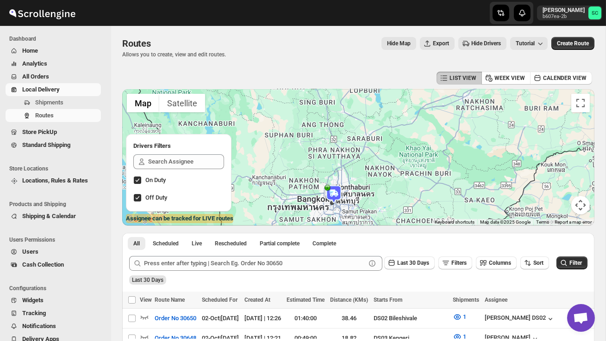
drag, startPoint x: 384, startPoint y: 194, endPoint x: 424, endPoint y: 192, distance: 39.9
click at [392, 193] on div at bounding box center [358, 157] width 472 height 136
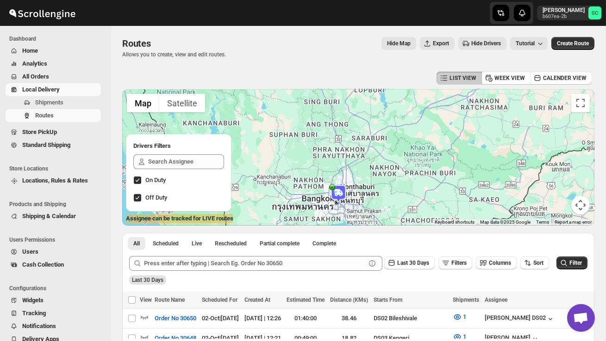
click at [427, 192] on div at bounding box center [358, 157] width 472 height 136
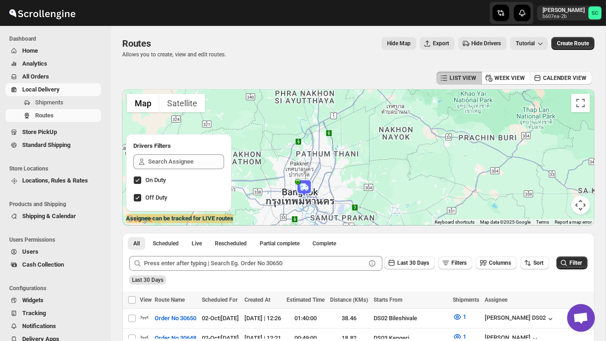
drag, startPoint x: 343, startPoint y: 209, endPoint x: 433, endPoint y: 172, distance: 97.3
click at [433, 172] on div at bounding box center [358, 157] width 472 height 136
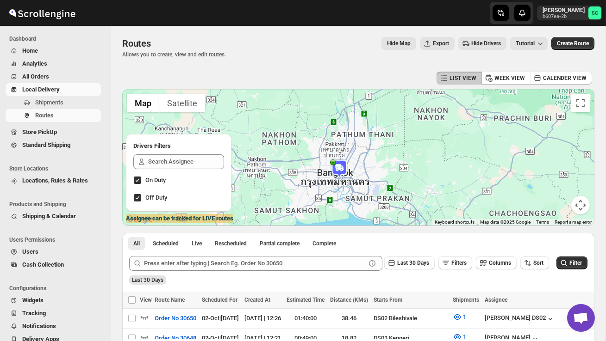
click at [577, 206] on button "Map camera controls" at bounding box center [580, 205] width 19 height 19
click at [560, 201] on button "Zoom out" at bounding box center [557, 205] width 19 height 19
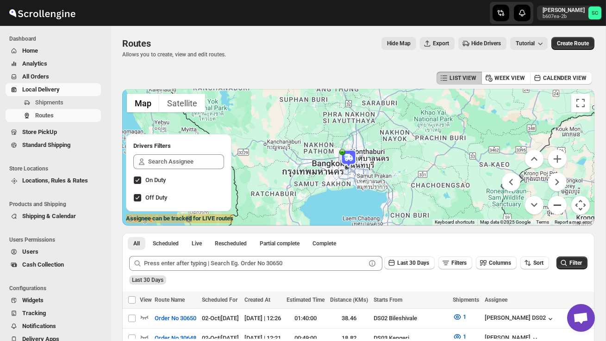
click at [559, 202] on button "Zoom out" at bounding box center [557, 205] width 19 height 19
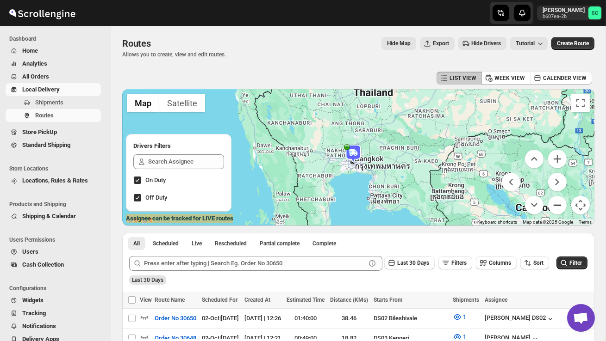
click at [559, 204] on button "Zoom out" at bounding box center [557, 205] width 19 height 19
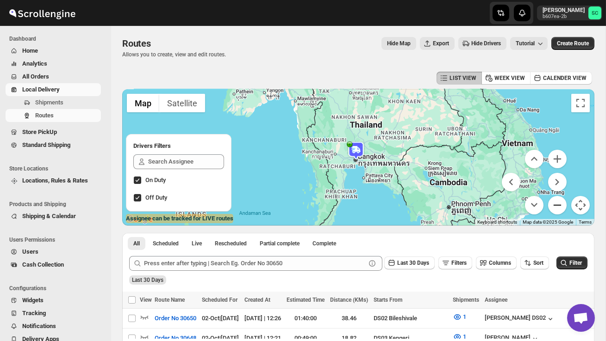
click at [559, 204] on button "Zoom out" at bounding box center [557, 205] width 19 height 19
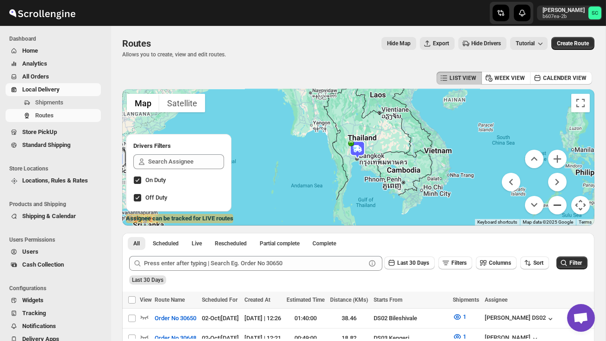
click at [559, 204] on button "Zoom out" at bounding box center [557, 205] width 19 height 19
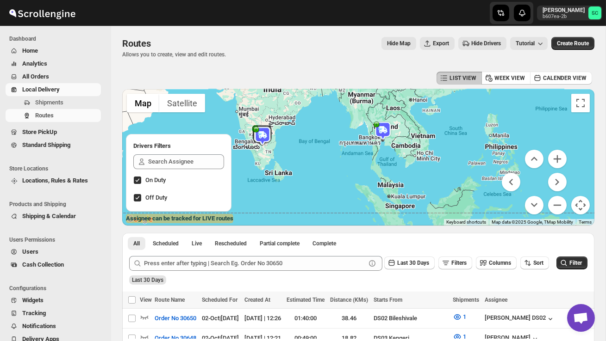
drag, startPoint x: 315, startPoint y: 198, endPoint x: 342, endPoint y: 178, distance: 33.0
click at [342, 178] on div at bounding box center [358, 157] width 472 height 136
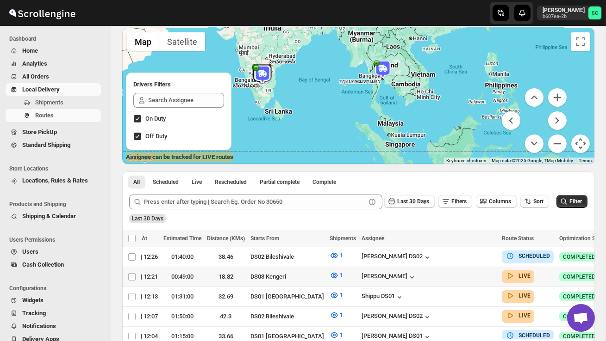
scroll to position [0, 123]
checkbox input "true"
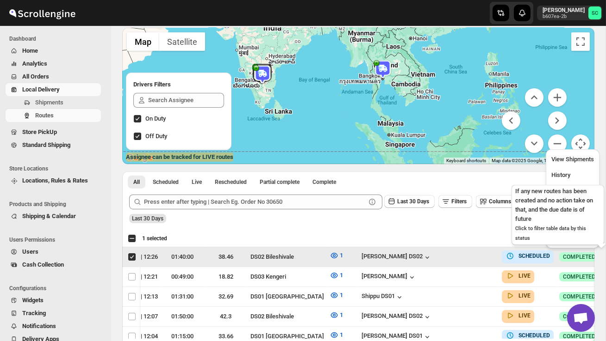
scroll to position [0, 0]
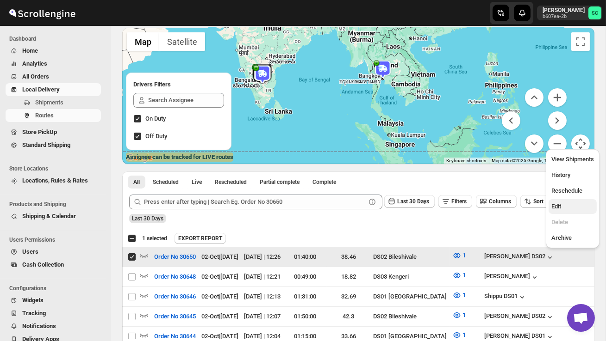
click at [572, 206] on span "Edit" at bounding box center [572, 206] width 43 height 9
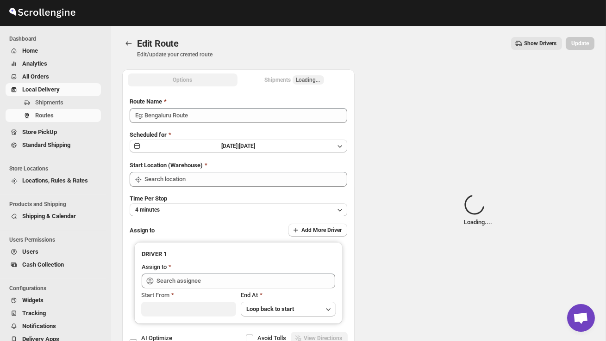
type input "Order No 30650"
type input "DS02 Bileshivale"
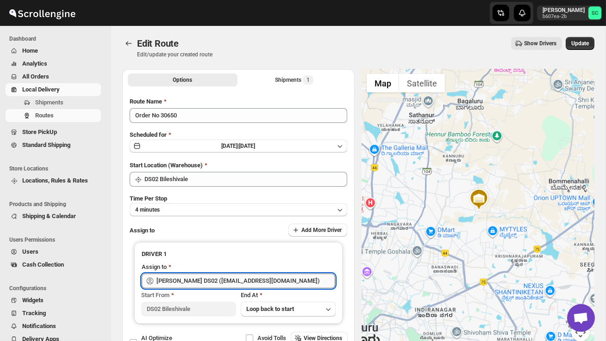
click at [273, 280] on input "[PERSON_NAME] DS02 ([EMAIL_ADDRESS][DOMAIN_NAME])" at bounding box center [245, 281] width 179 height 15
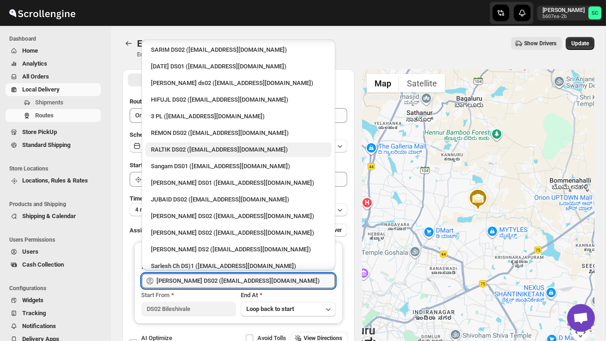
scroll to position [122, 0]
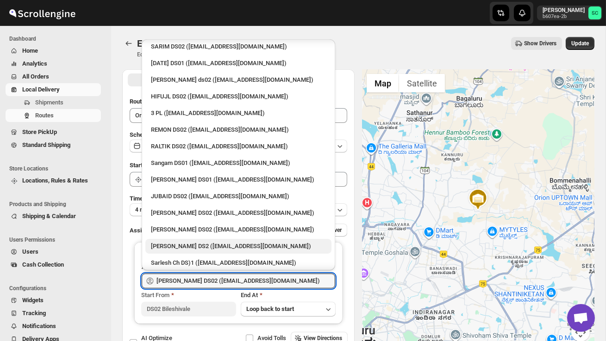
click at [191, 242] on div "[PERSON_NAME] DS2 ([EMAIL_ADDRESS][DOMAIN_NAME])" at bounding box center [238, 246] width 175 height 9
type input "[PERSON_NAME] DS2 ([EMAIL_ADDRESS][DOMAIN_NAME])"
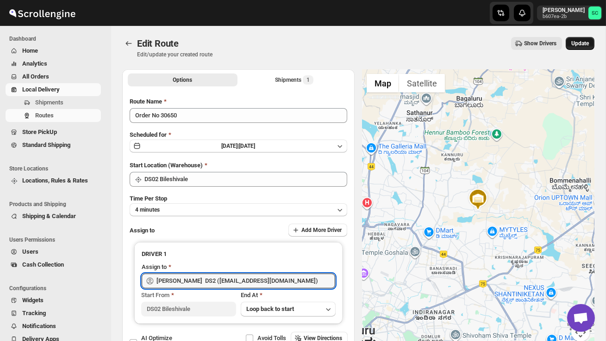
click at [581, 43] on span "Update" at bounding box center [580, 43] width 18 height 7
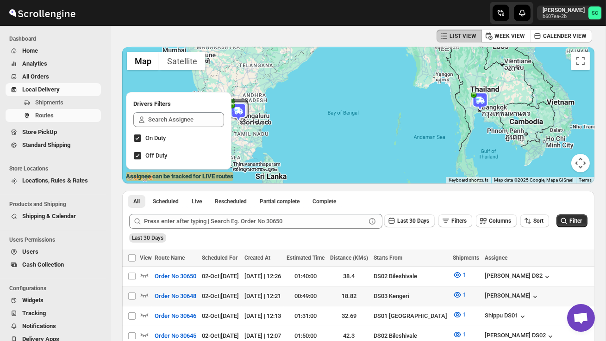
scroll to position [48, 0]
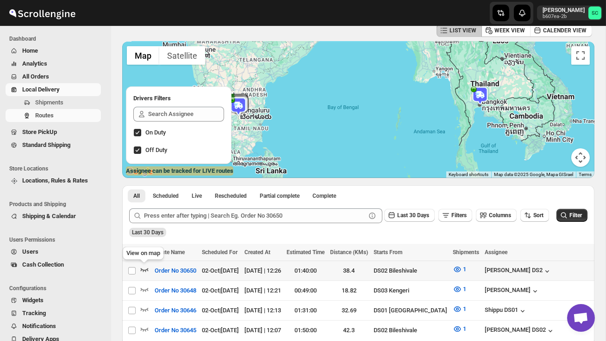
click at [148, 268] on icon "button" at bounding box center [144, 269] width 9 height 9
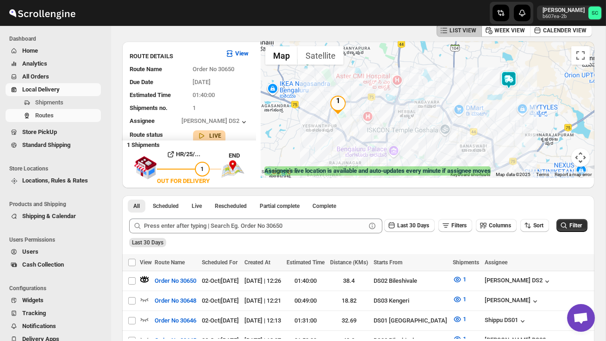
click at [512, 78] on img at bounding box center [508, 80] width 19 height 19
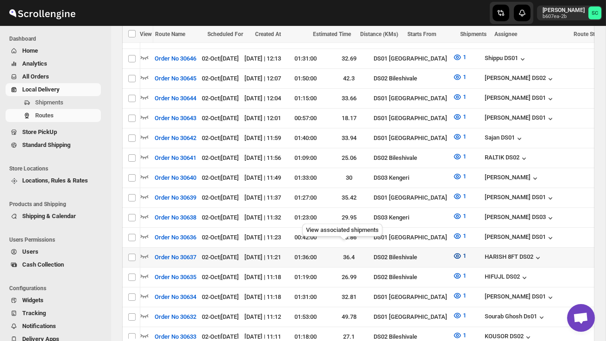
scroll to position [0, 0]
click at [147, 252] on icon "button" at bounding box center [144, 256] width 9 height 9
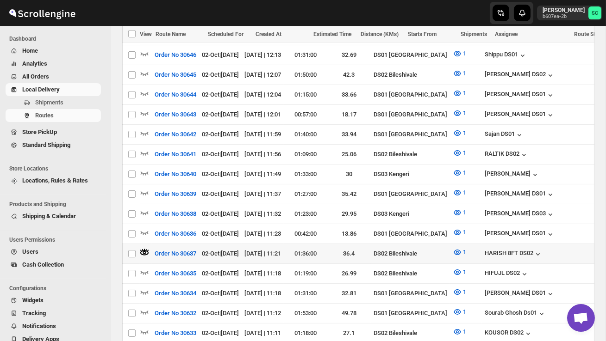
scroll to position [0, 123]
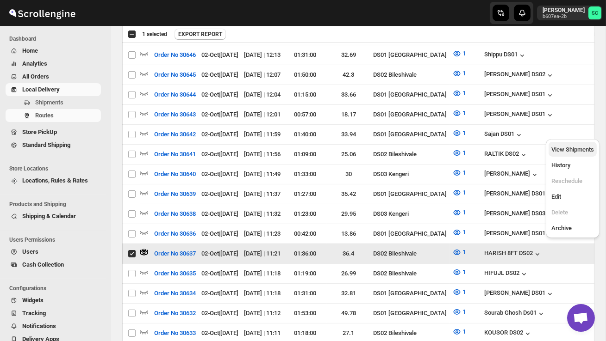
click at [578, 152] on span "View Shipments" at bounding box center [572, 149] width 43 height 7
checkbox input "false"
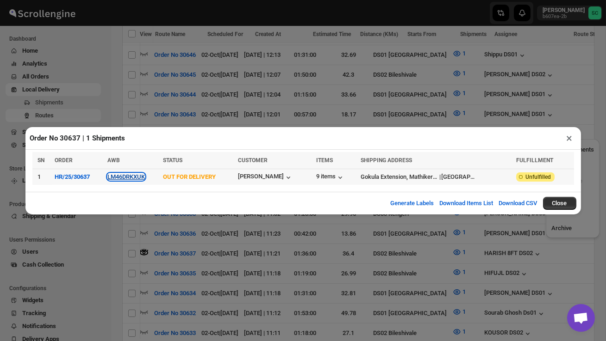
click at [133, 177] on button "LM46DRKXUK" at bounding box center [125, 176] width 37 height 7
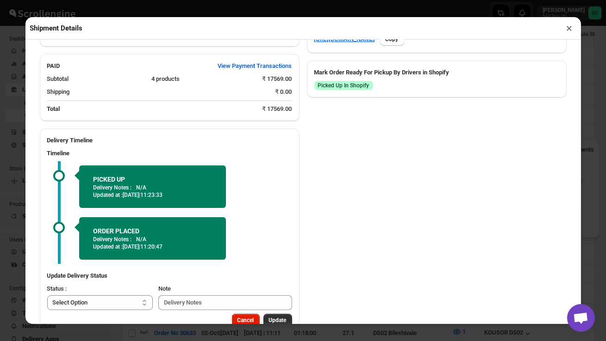
scroll to position [550, 0]
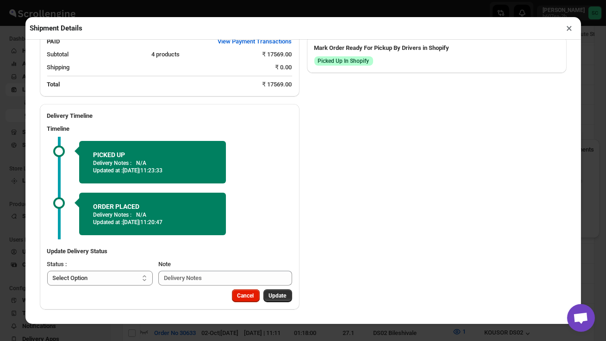
click at [125, 284] on select "Select Option PICKED UP OUT FOR DELIVERY RESCHEDULE DELIVERED CANCELLED" at bounding box center [100, 278] width 106 height 15
select select "DELIVERED"
click at [275, 298] on span "Update" at bounding box center [278, 295] width 18 height 7
select select
click at [572, 30] on button "×" at bounding box center [569, 28] width 13 height 13
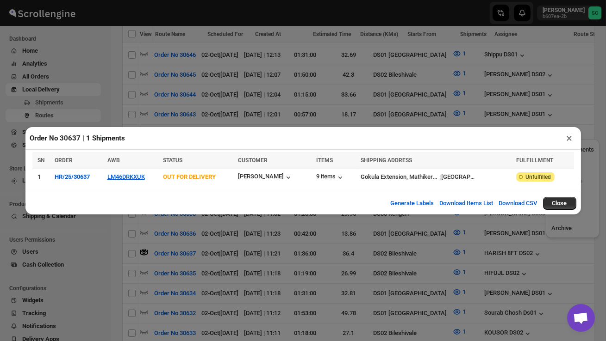
click at [569, 136] on button "×" at bounding box center [569, 138] width 13 height 13
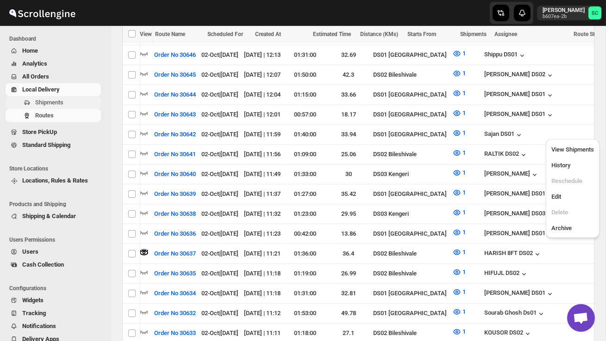
click at [73, 104] on span "Shipments" at bounding box center [67, 102] width 64 height 9
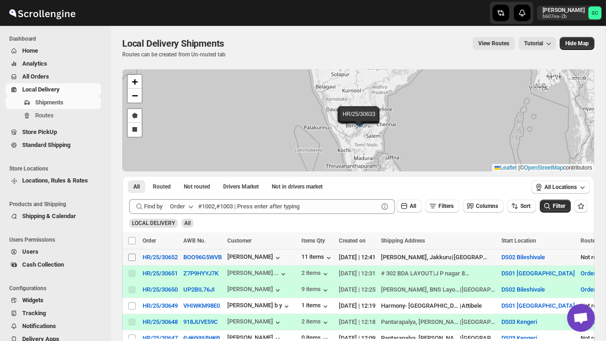
click at [131, 255] on input "Select shipment" at bounding box center [131, 257] width 7 height 7
checkbox input "true"
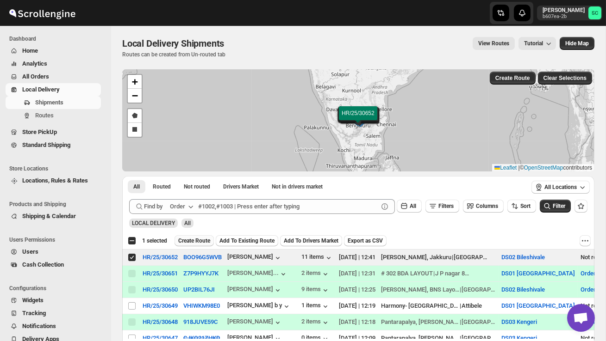
click at [187, 240] on span "Create Route" at bounding box center [194, 240] width 32 height 7
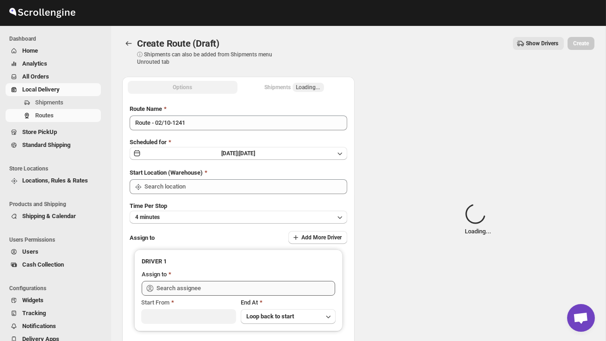
type input "DS02 Bileshivale"
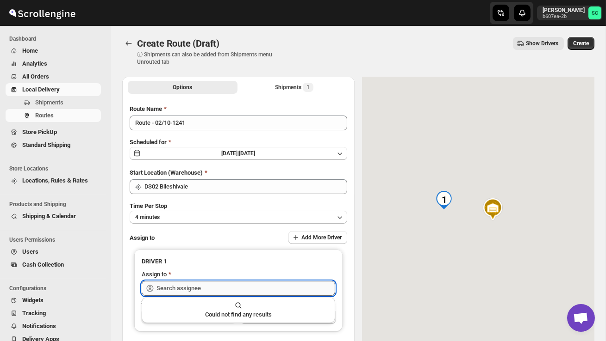
click at [188, 284] on input "text" at bounding box center [245, 288] width 179 height 15
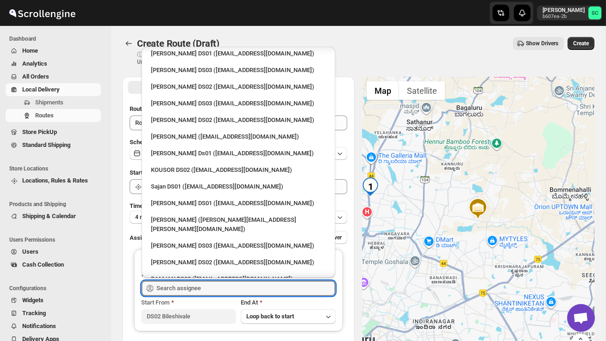
scroll to position [358, 0]
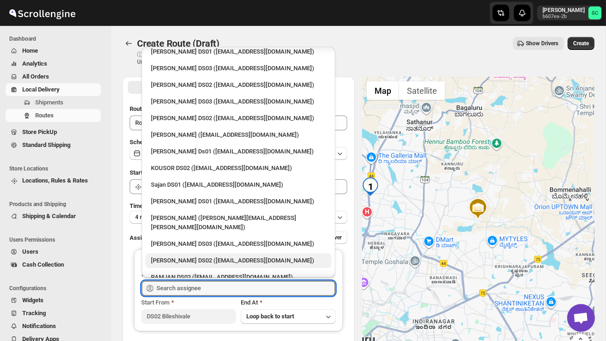
click at [186, 256] on div "[PERSON_NAME] DS02 ([EMAIL_ADDRESS][DOMAIN_NAME])" at bounding box center [238, 260] width 175 height 9
type input "[PERSON_NAME] DS02 ([EMAIL_ADDRESS][DOMAIN_NAME])"
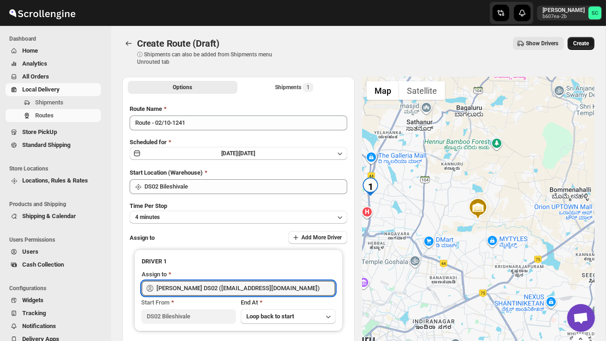
click at [575, 43] on span "Create" at bounding box center [581, 43] width 16 height 7
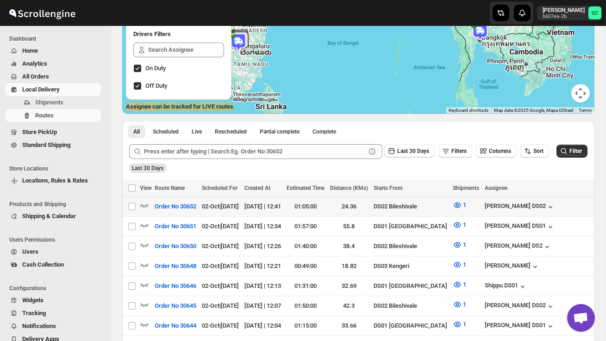
scroll to position [116, 0]
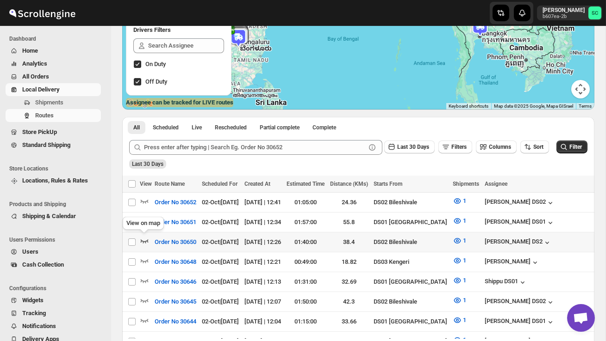
click at [145, 240] on icon "button" at bounding box center [144, 240] width 9 height 9
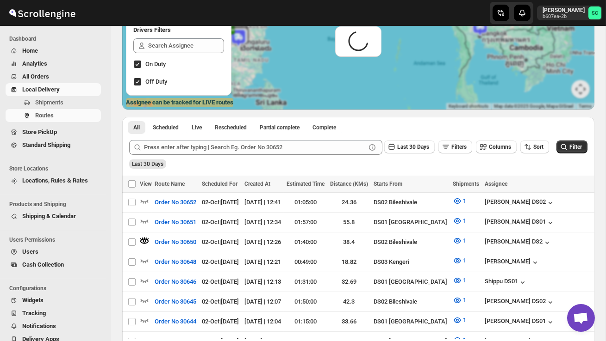
scroll to position [0, 0]
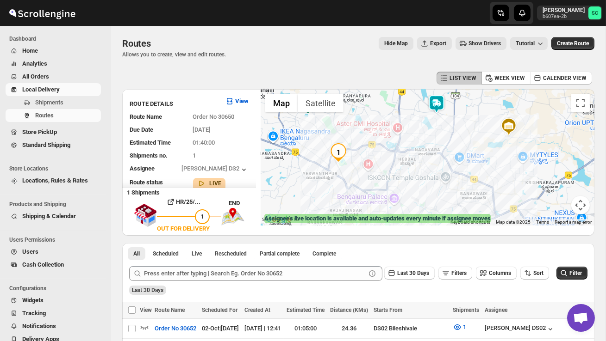
drag, startPoint x: 439, startPoint y: 137, endPoint x: 441, endPoint y: 155, distance: 17.8
click at [441, 155] on div at bounding box center [427, 157] width 334 height 136
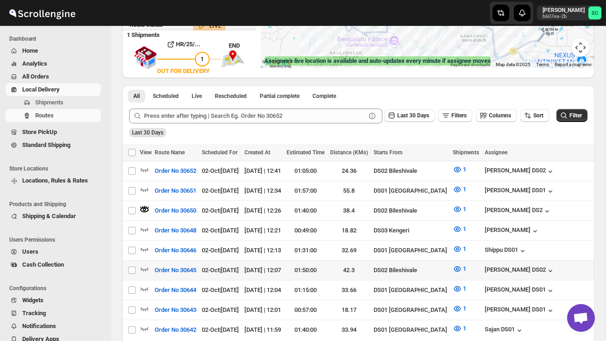
scroll to position [161, 0]
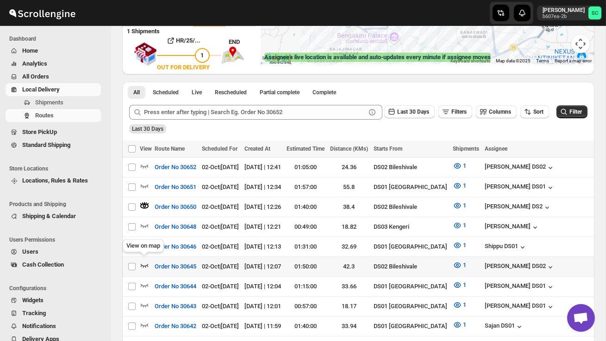
click at [145, 261] on icon "button" at bounding box center [144, 265] width 9 height 9
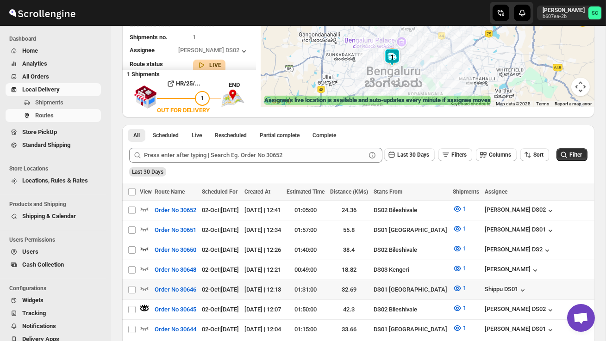
scroll to position [121, 0]
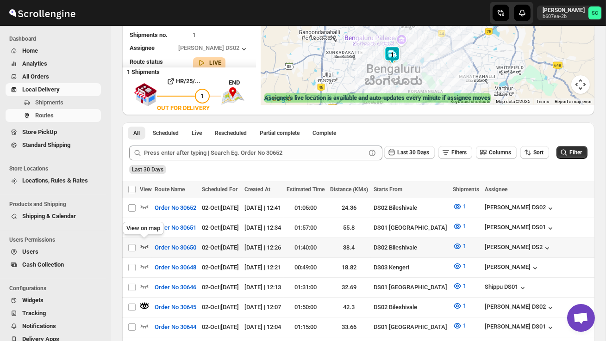
click at [147, 245] on icon "button" at bounding box center [145, 247] width 8 height 4
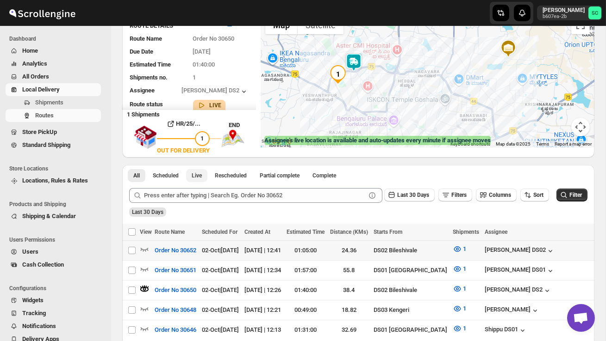
scroll to position [87, 0]
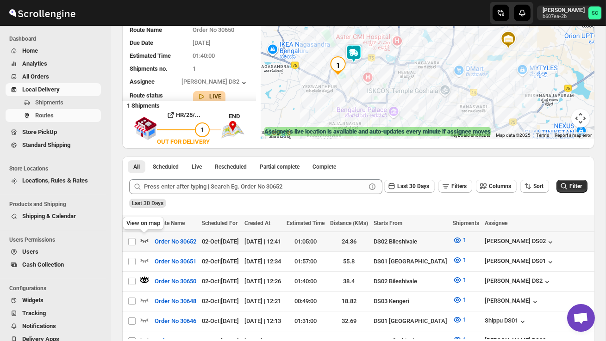
click at [143, 238] on icon "button" at bounding box center [144, 240] width 9 height 9
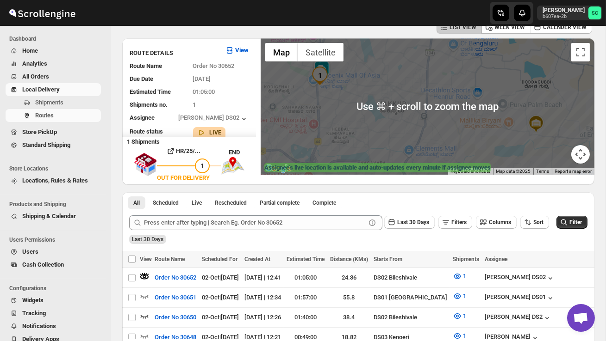
scroll to position [56, 0]
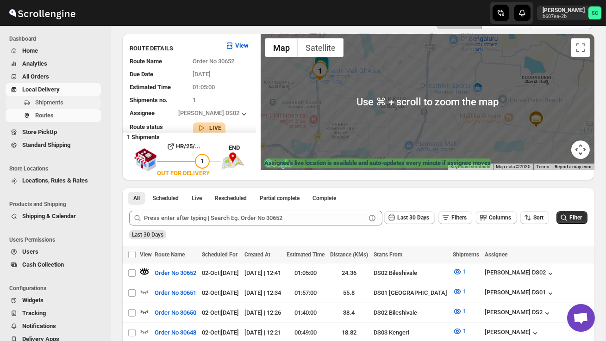
click at [73, 103] on span "Shipments" at bounding box center [67, 102] width 64 height 9
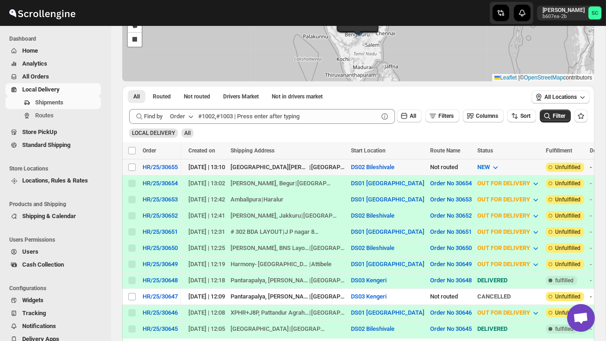
scroll to position [0, 223]
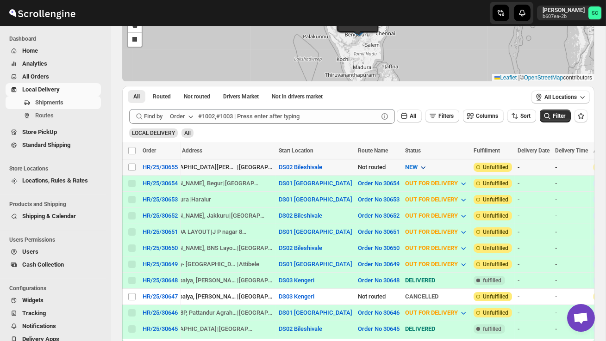
click at [418, 167] on icon "button" at bounding box center [422, 167] width 9 height 9
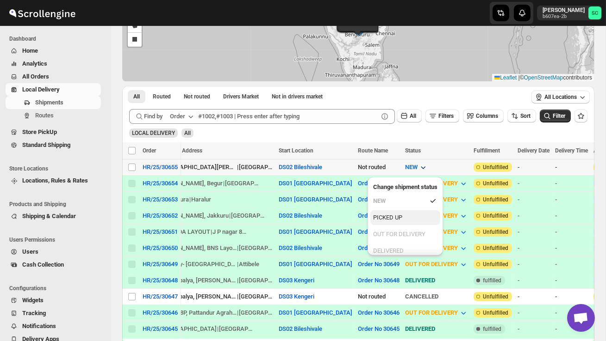
click at [400, 214] on div "PICKED UP" at bounding box center [387, 217] width 29 height 9
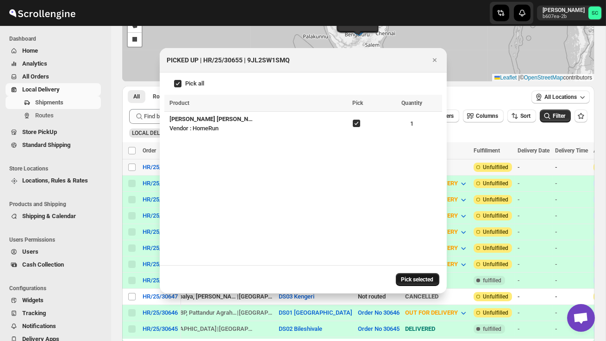
click at [414, 277] on span "Pick selected" at bounding box center [417, 279] width 32 height 7
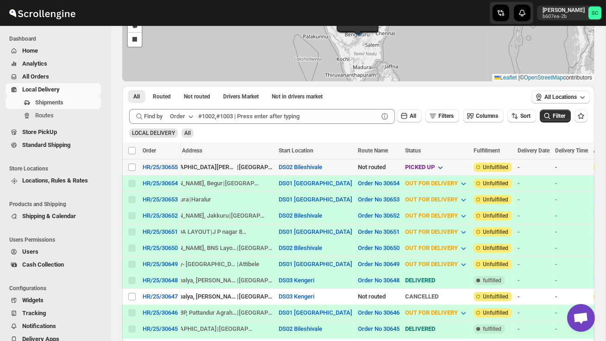
click at [406, 165] on span "PICKED UP" at bounding box center [420, 167] width 30 height 7
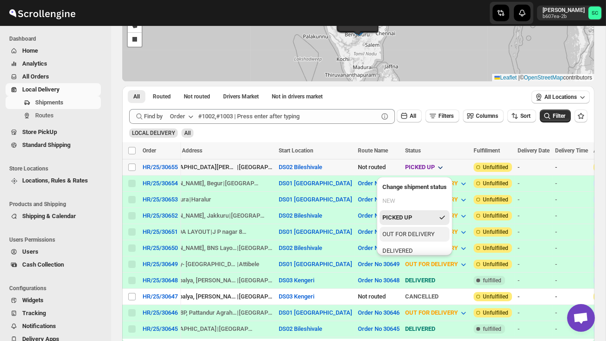
click at [410, 232] on div "OUT FOR DELIVERY" at bounding box center [408, 234] width 52 height 9
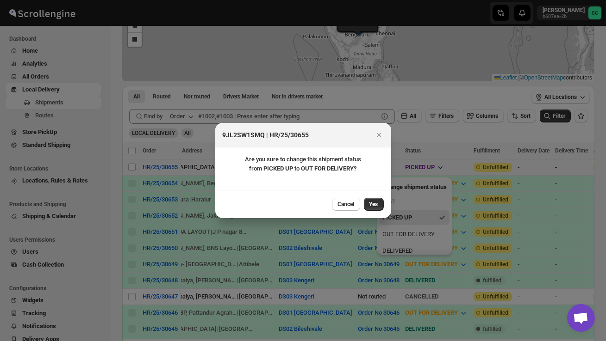
click at [376, 202] on span "Yes" at bounding box center [373, 204] width 9 height 7
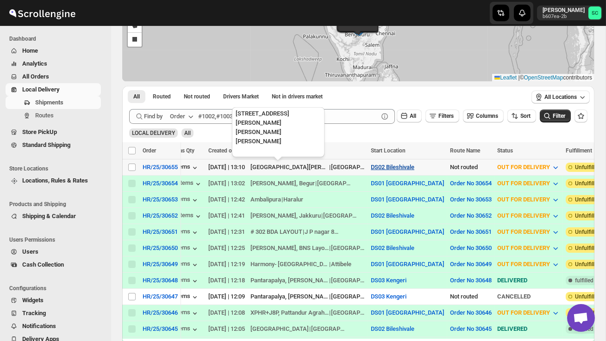
scroll to position [0, 0]
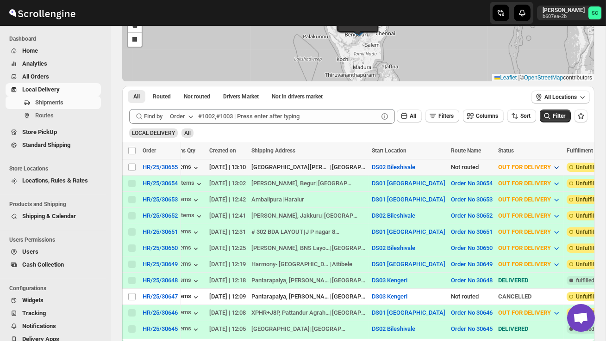
click at [514, 170] on span "OUT FOR DELIVERY" at bounding box center [524, 167] width 53 height 7
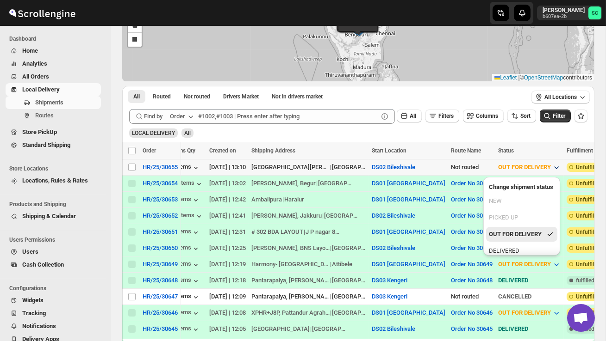
click at [520, 243] on ul "NEW PICKED UP OUT FOR DELIVERY DELIVERED CANCELLED" at bounding box center [521, 234] width 71 height 81
click at [519, 249] on div "DELIVERED" at bounding box center [504, 251] width 31 height 9
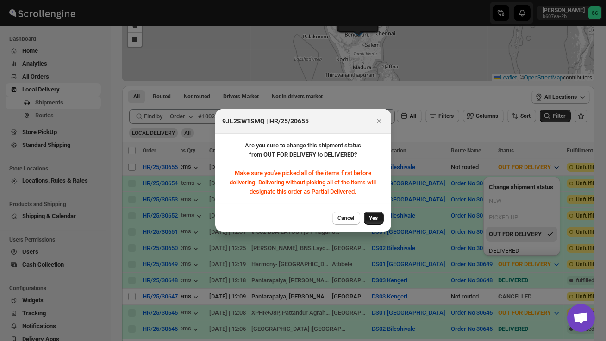
click at [369, 216] on span "Yes" at bounding box center [373, 218] width 9 height 7
